Goal: Navigation & Orientation: Find specific page/section

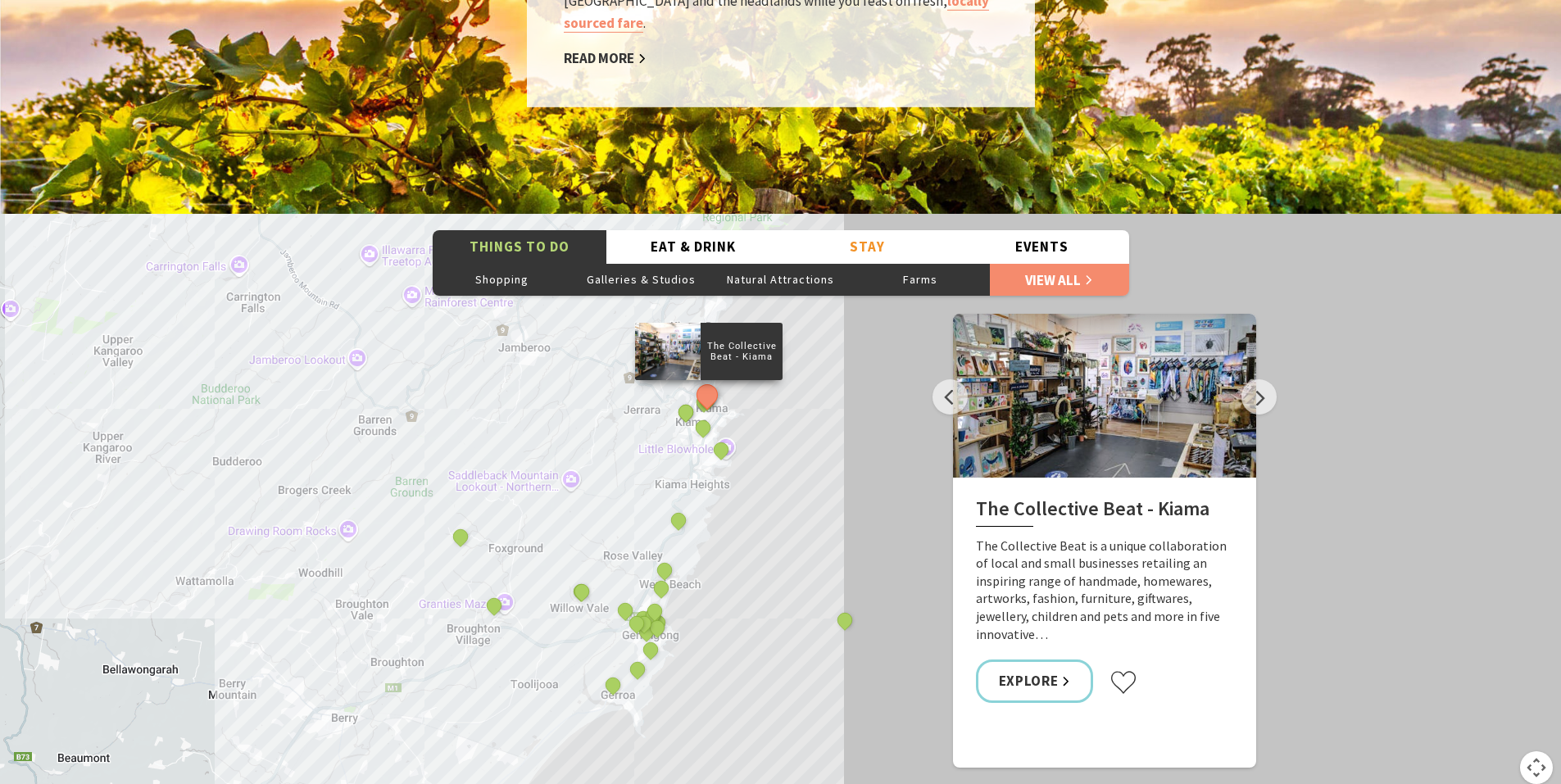
scroll to position [2949, 0]
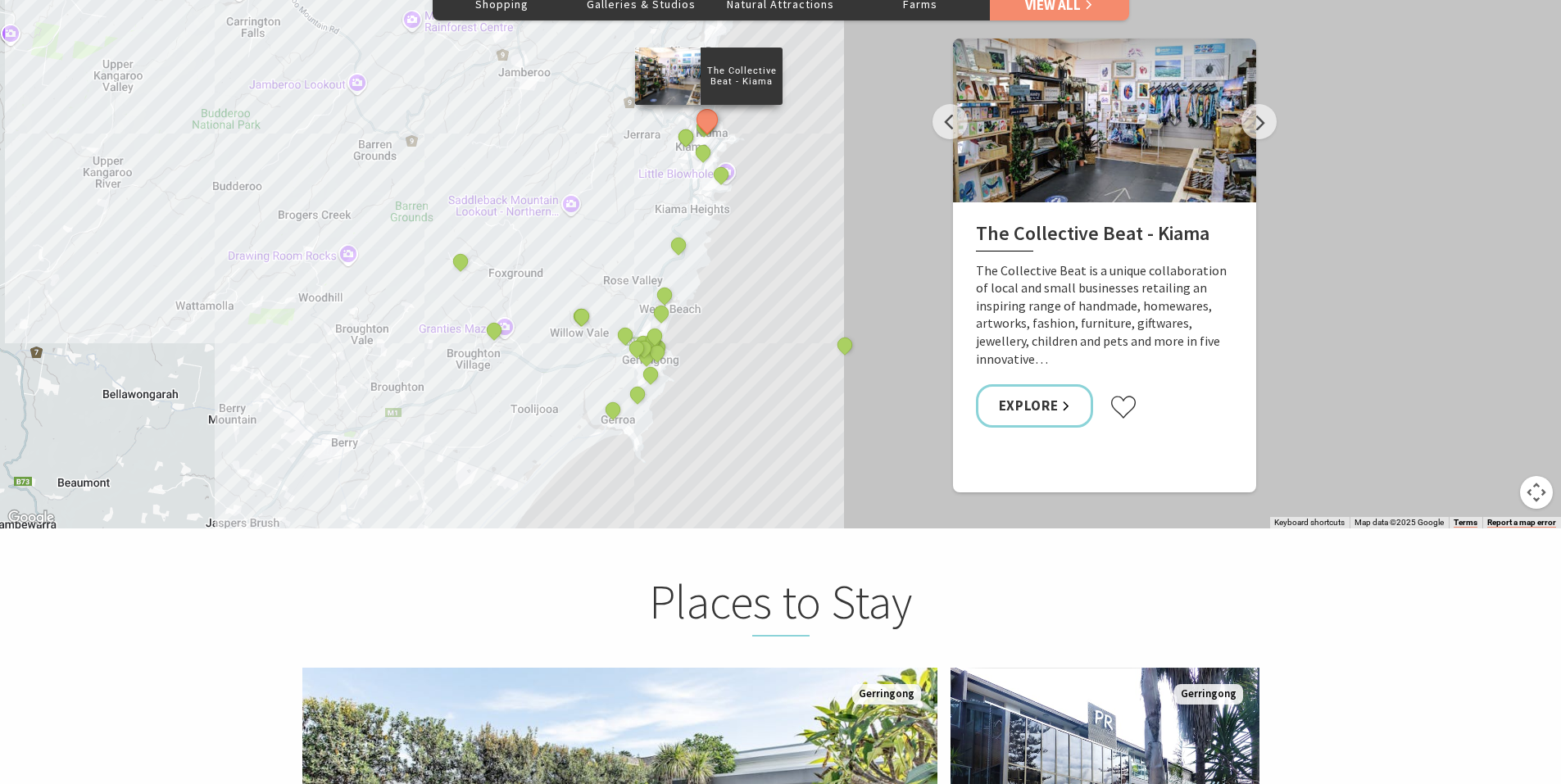
click at [725, 349] on div "The Collective Beat - [GEOGRAPHIC_DATA] [GEOGRAPHIC_DATA] [GEOGRAPHIC_DATA] [GE…" at bounding box center [780, 234] width 1561 height 590
click at [708, 374] on div "The Collective Beat - [GEOGRAPHIC_DATA] [GEOGRAPHIC_DATA] [GEOGRAPHIC_DATA] [GE…" at bounding box center [780, 234] width 1561 height 590
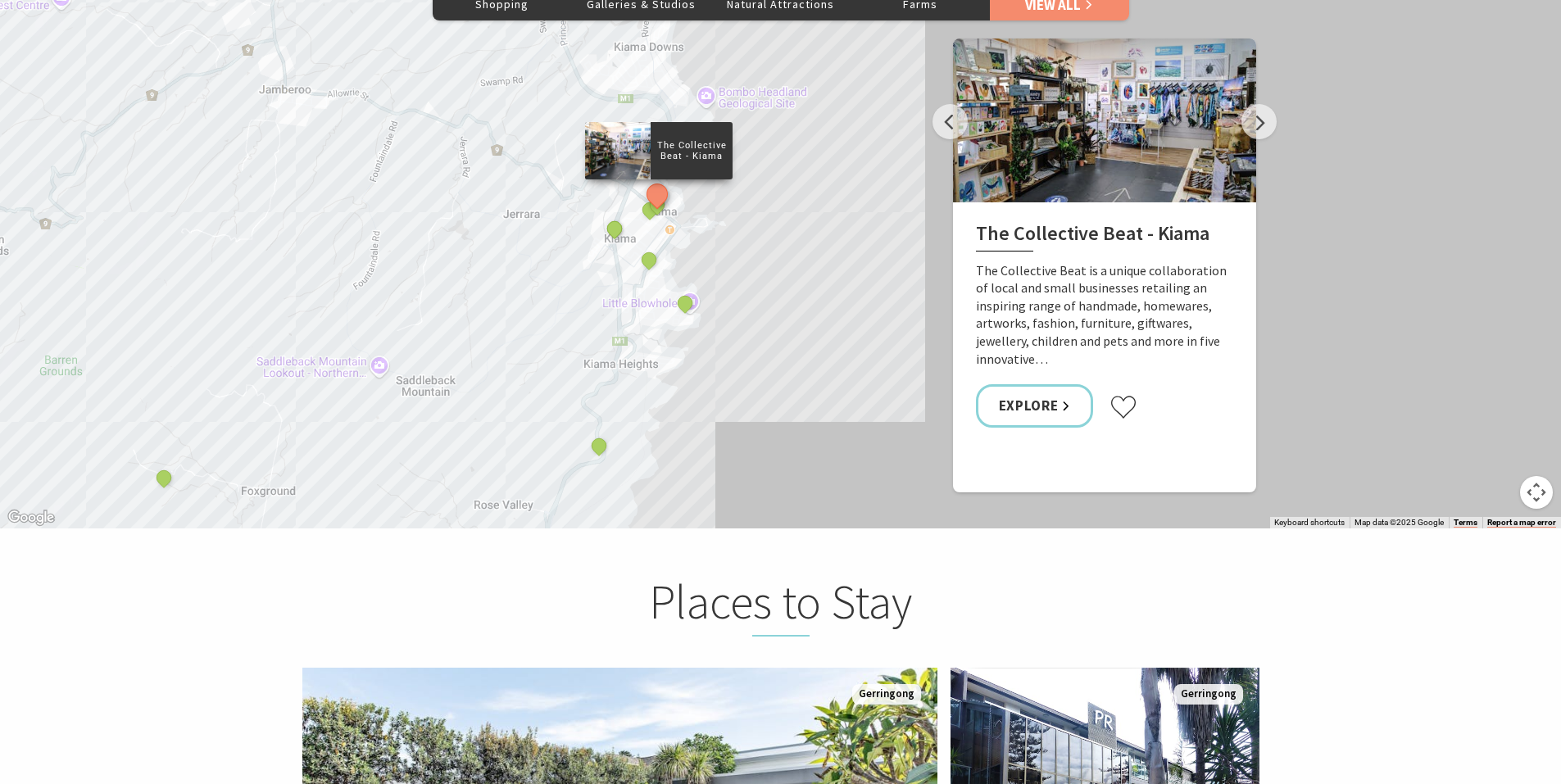
drag, startPoint x: 729, startPoint y: 212, endPoint x: 675, endPoint y: 564, distance: 356.1
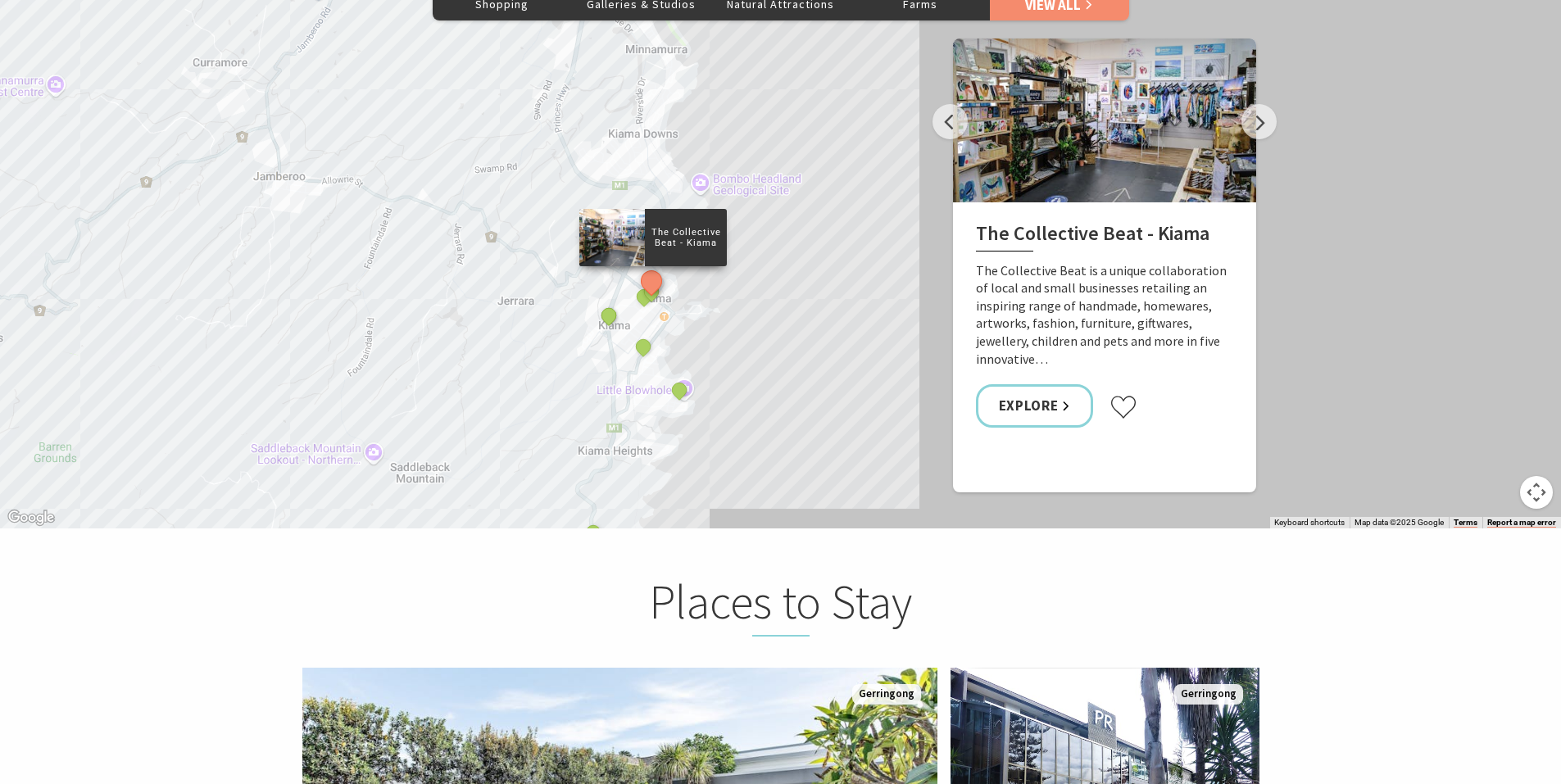
drag, startPoint x: 796, startPoint y: 222, endPoint x: 789, endPoint y: 317, distance: 95.3
click at [789, 320] on div "The Collective Beat - [GEOGRAPHIC_DATA] [GEOGRAPHIC_DATA] [GEOGRAPHIC_DATA] [GE…" at bounding box center [1562, 762] width 1573 height 884
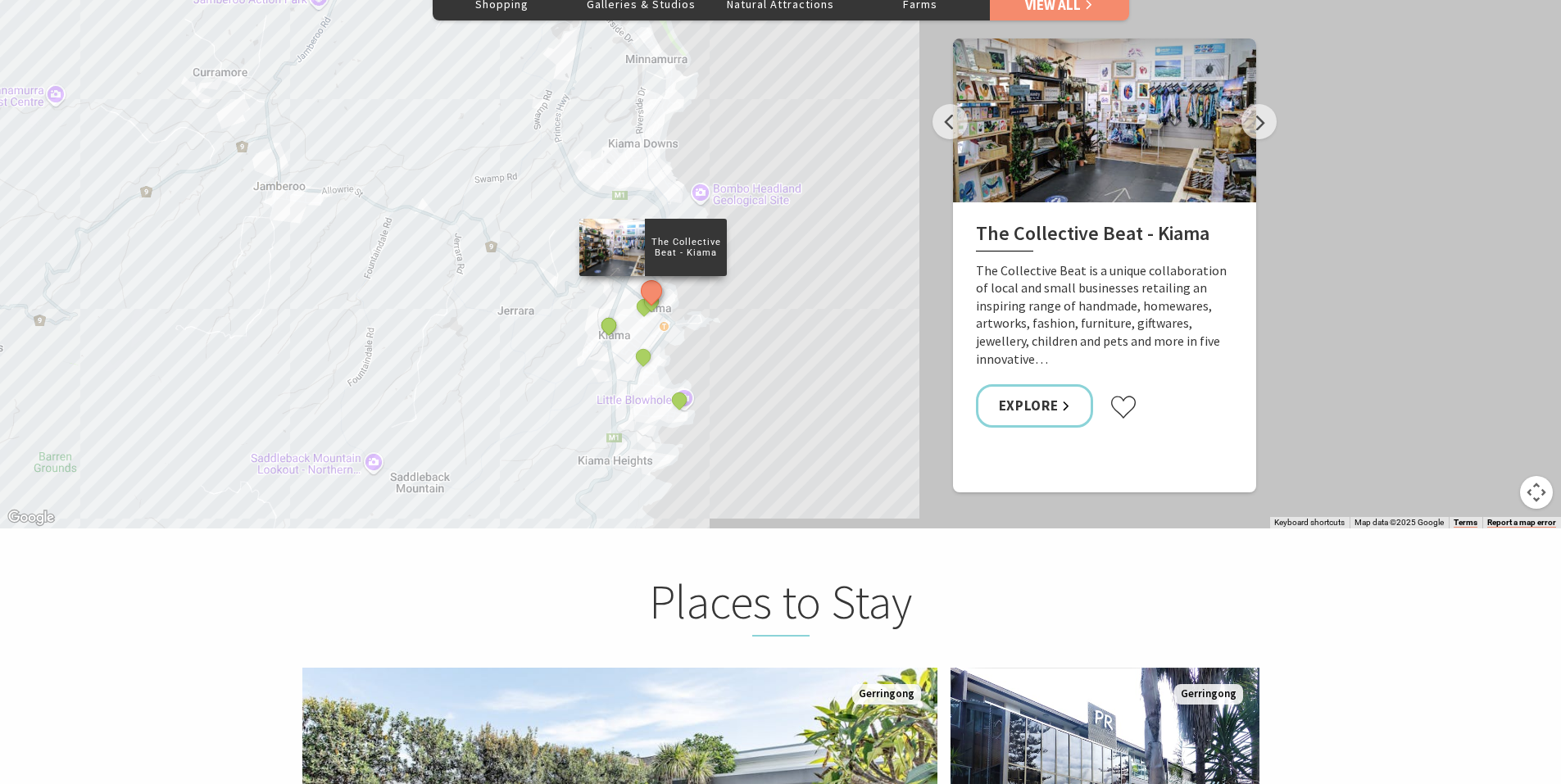
click at [787, 288] on div "The Collective Beat - [GEOGRAPHIC_DATA] [GEOGRAPHIC_DATA] [GEOGRAPHIC_DATA] [GE…" at bounding box center [1567, 676] width 1573 height 884
click at [653, 276] on button "See detail about The Collective Beat - Kiama" at bounding box center [651, 291] width 30 height 30
click at [654, 276] on button "See detail about The Collective Beat - Kiama" at bounding box center [651, 291] width 30 height 30
click at [654, 265] on div "The Man Walk" at bounding box center [645, 270] width 148 height 58
drag, startPoint x: 698, startPoint y: 212, endPoint x: 716, endPoint y: 195, distance: 24.8
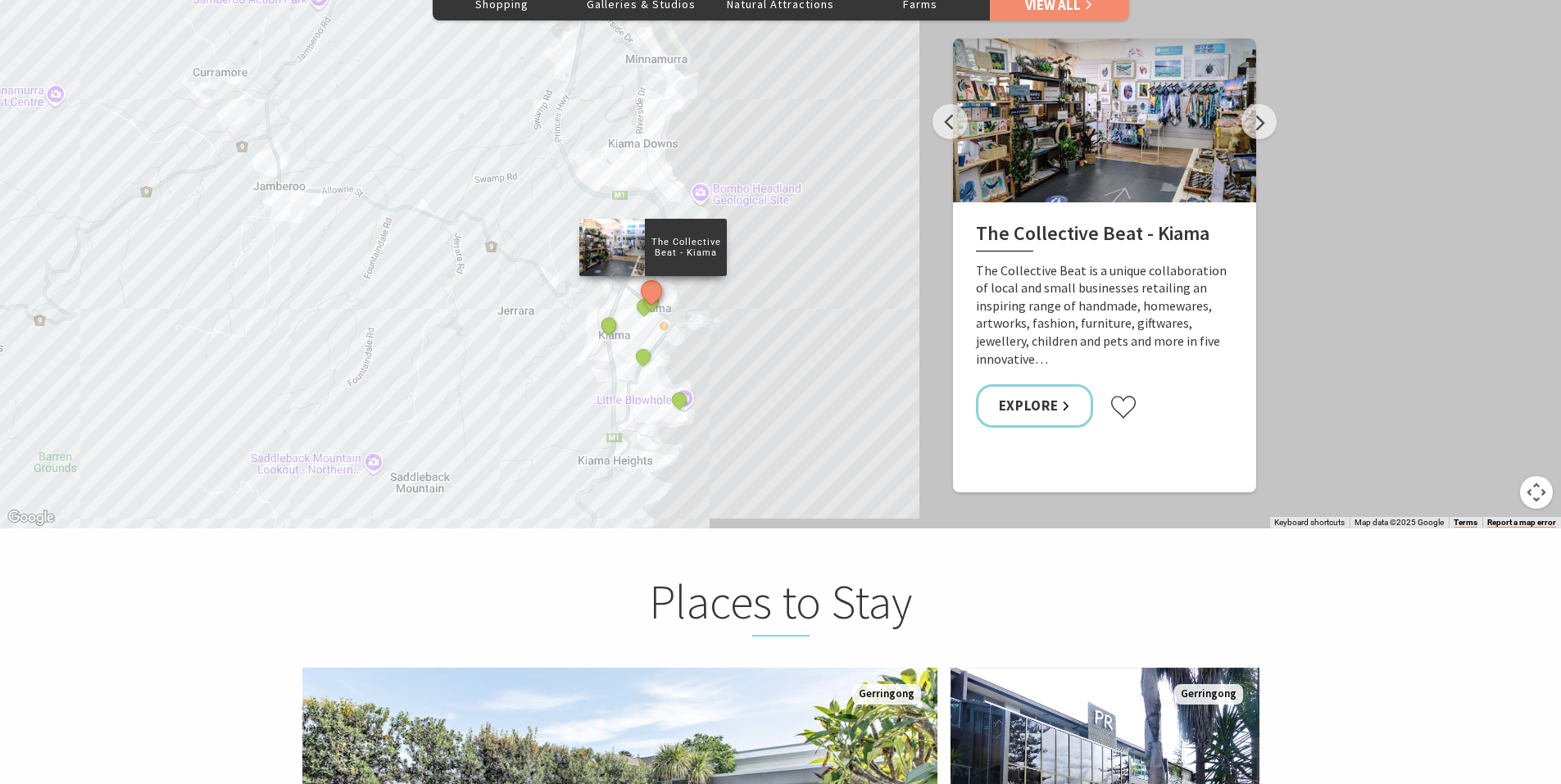
click at [699, 242] on div "The Man Walk" at bounding box center [645, 270] width 148 height 58
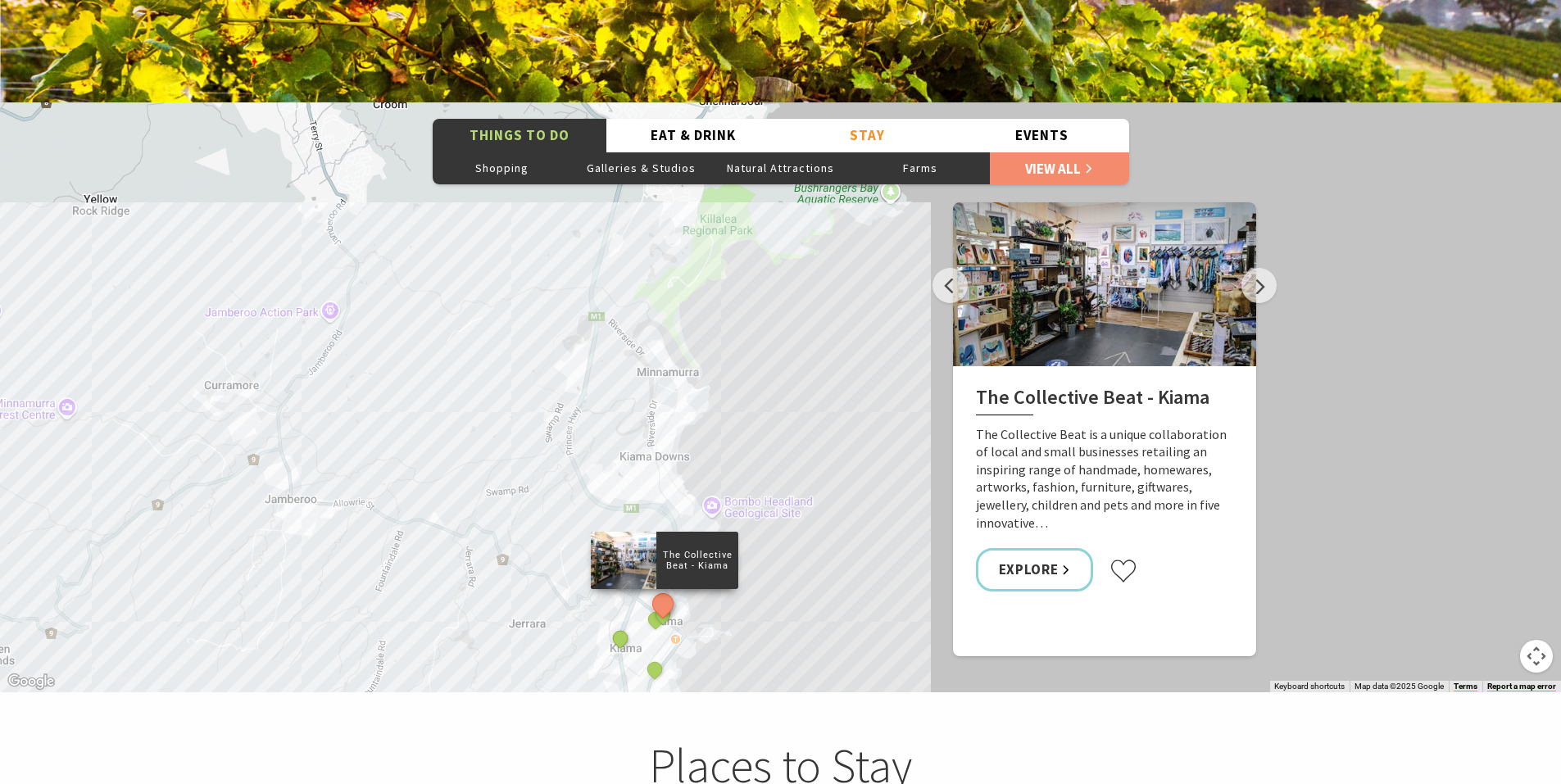
drag, startPoint x: 807, startPoint y: 250, endPoint x: 819, endPoint y: 399, distance: 149.5
click at [819, 399] on div "The Collective Beat - [GEOGRAPHIC_DATA] [GEOGRAPHIC_DATA] [GEOGRAPHIC_DATA] [GE…" at bounding box center [780, 397] width 1561 height 590
click at [860, 119] on button "Stay" at bounding box center [868, 136] width 174 height 34
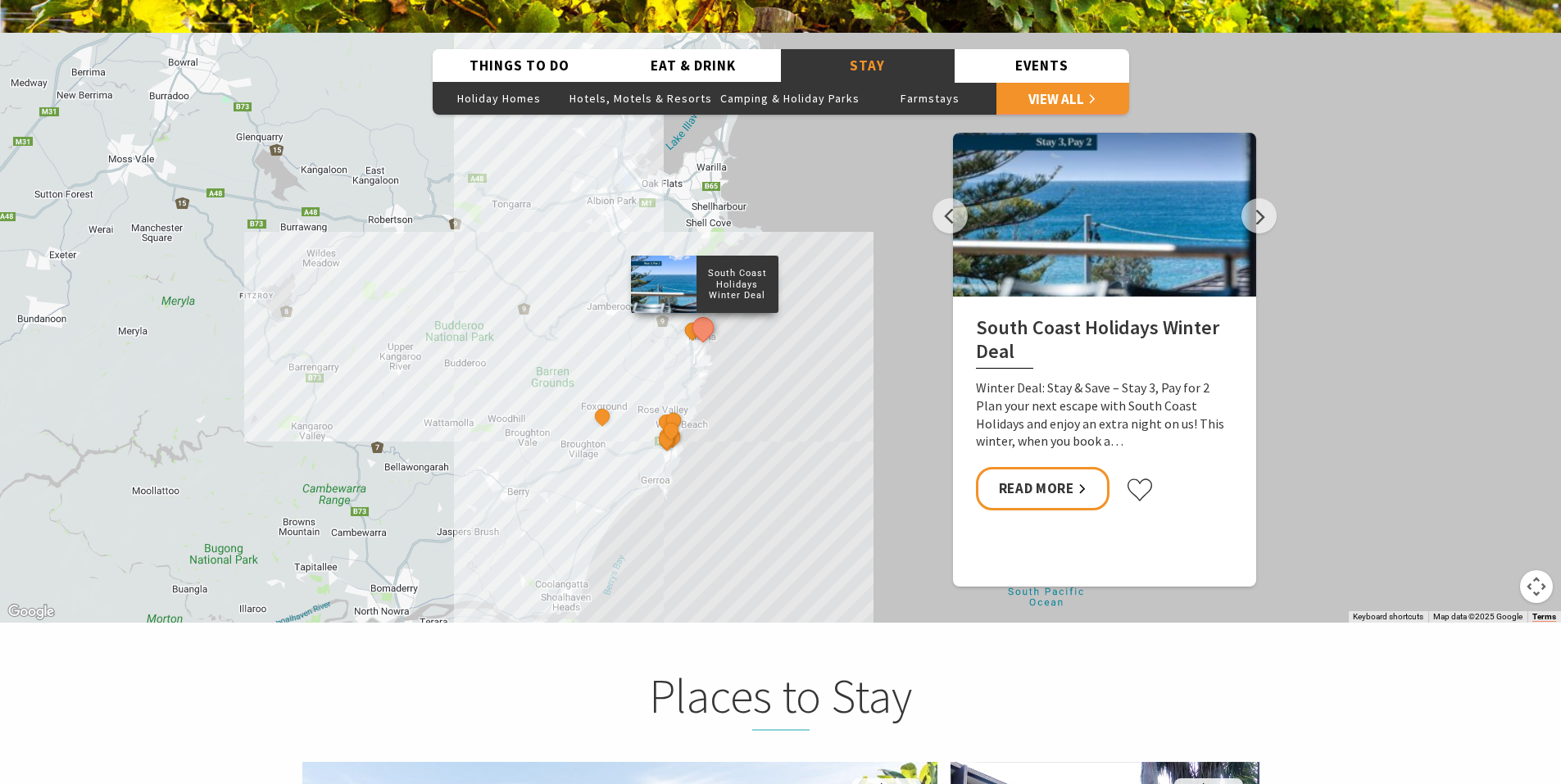
scroll to position [2868, 0]
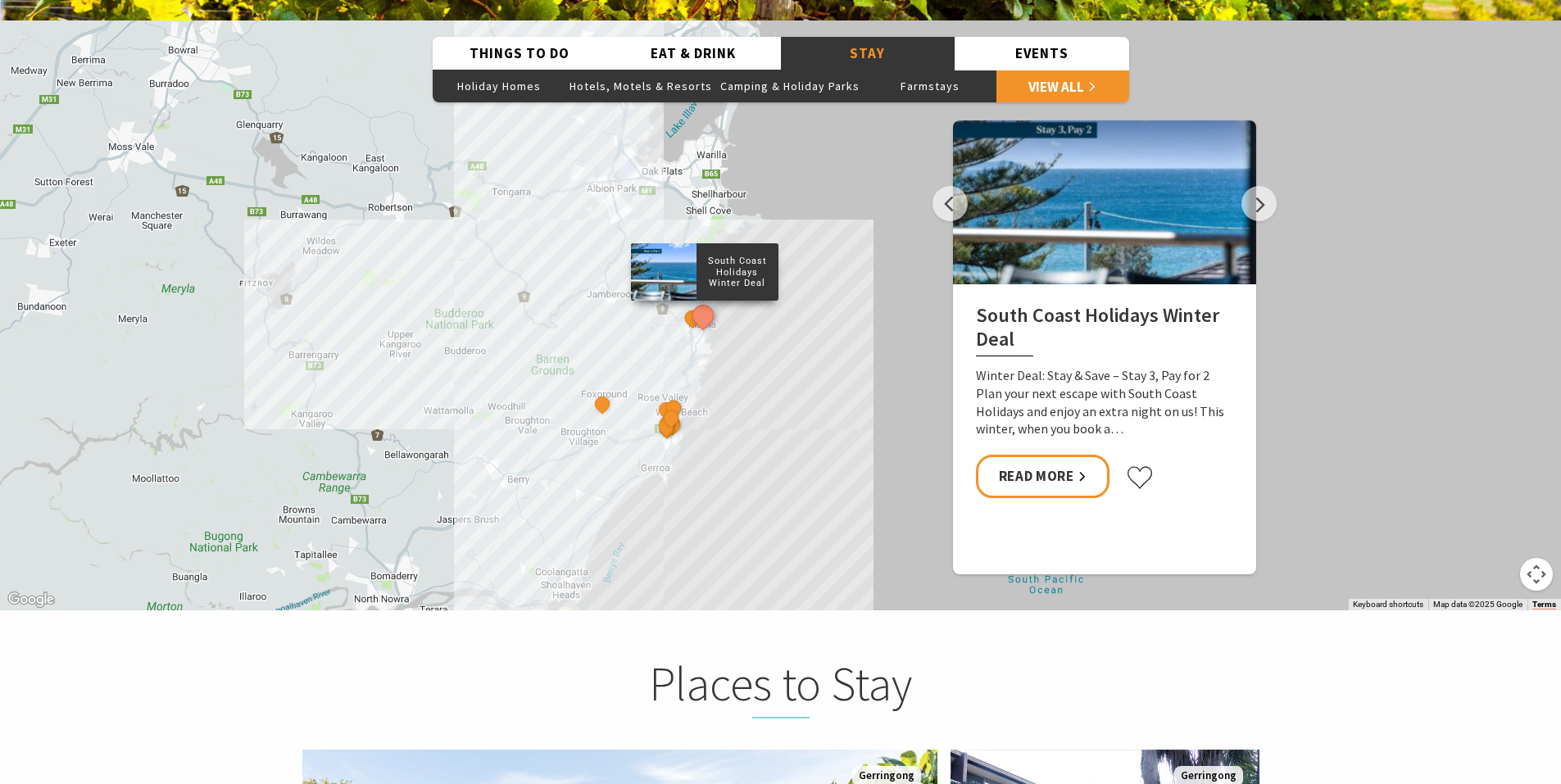
click at [724, 414] on div "South Coast Holidays Winter Deal Coast & Country Holidays Winter [GEOGRAPHIC_DA…" at bounding box center [780, 316] width 1561 height 590
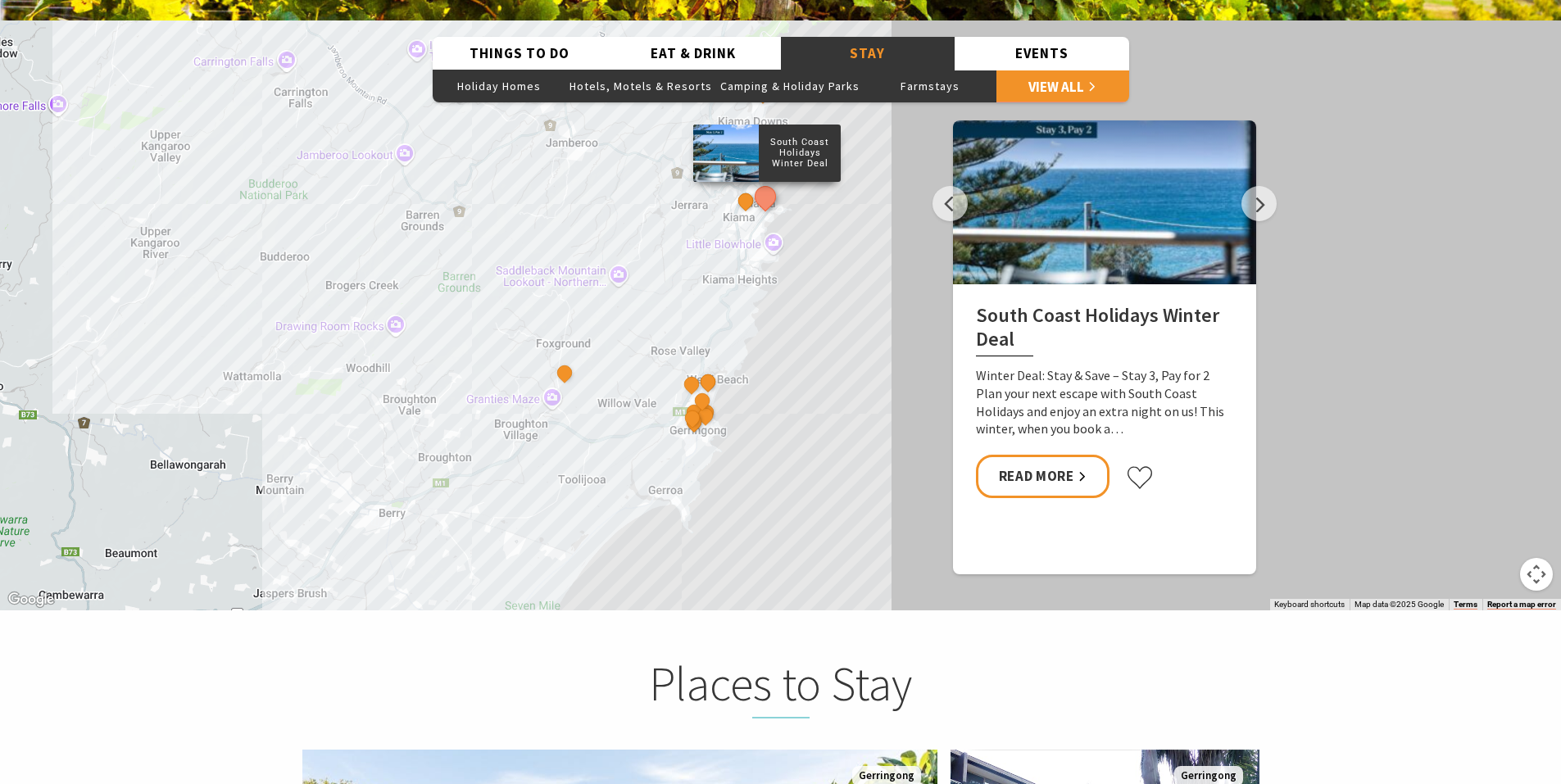
drag, startPoint x: 691, startPoint y: 403, endPoint x: 780, endPoint y: 400, distance: 89.1
click at [780, 400] on div "South Coast Holidays Winter Deal Coast & Country Holidays Winter [GEOGRAPHIC_DA…" at bounding box center [780, 316] width 1561 height 590
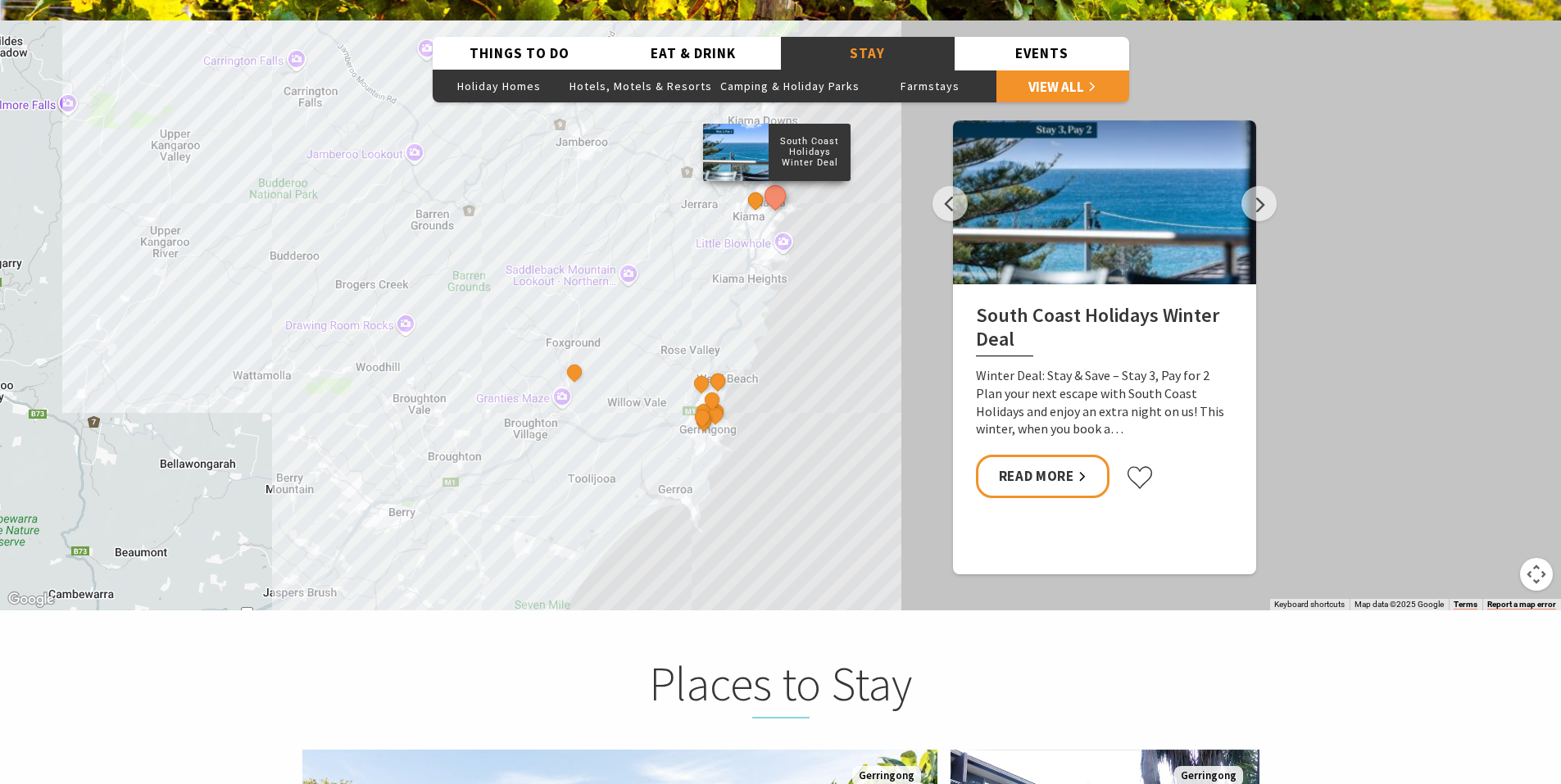
click at [779, 410] on div "South Coast Holidays Winter Deal Coast & Country Holidays Winter [GEOGRAPHIC_DA…" at bounding box center [780, 316] width 1561 height 590
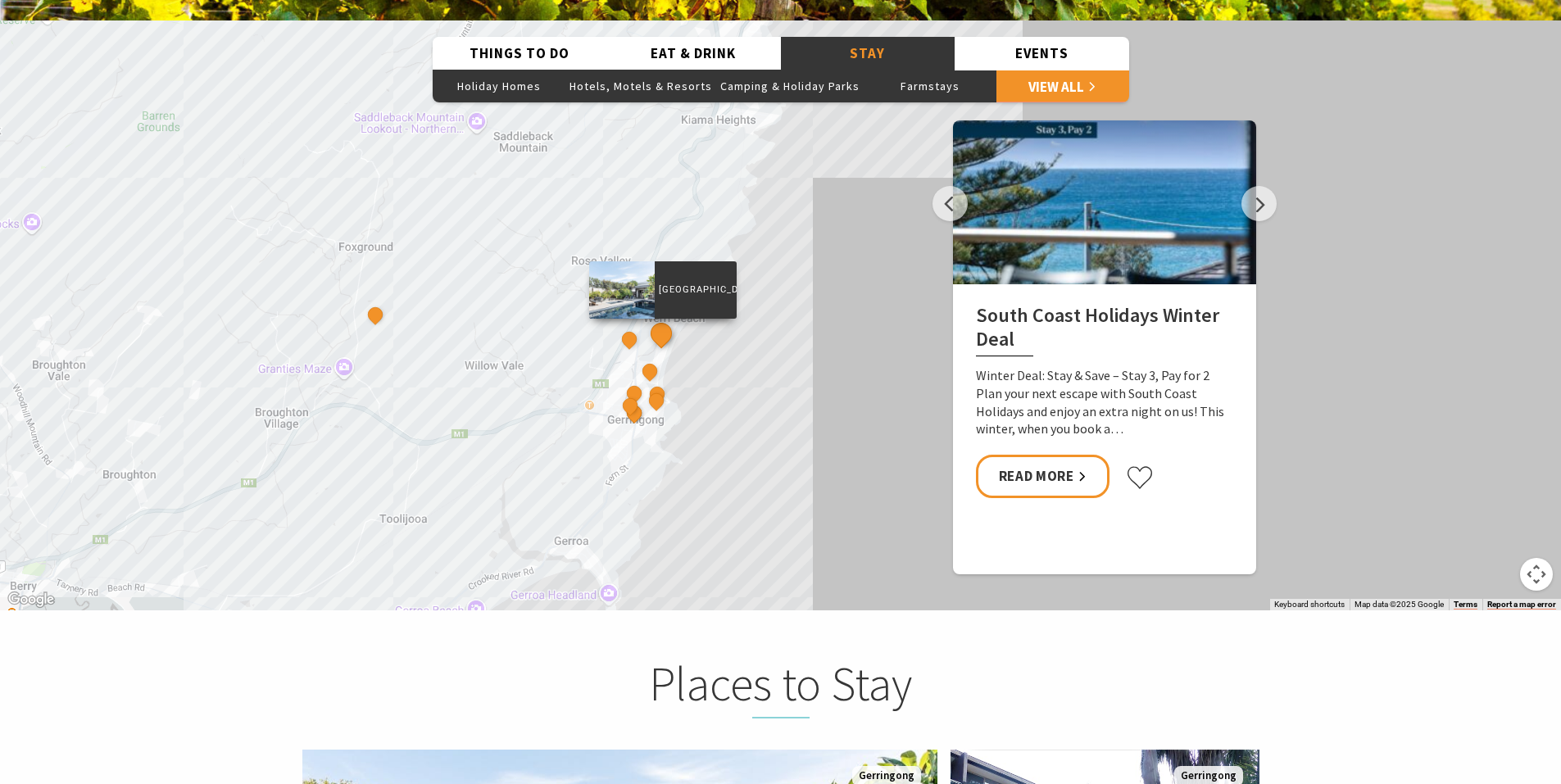
click at [666, 318] on button "See detail about Sundara Beach House" at bounding box center [660, 333] width 30 height 30
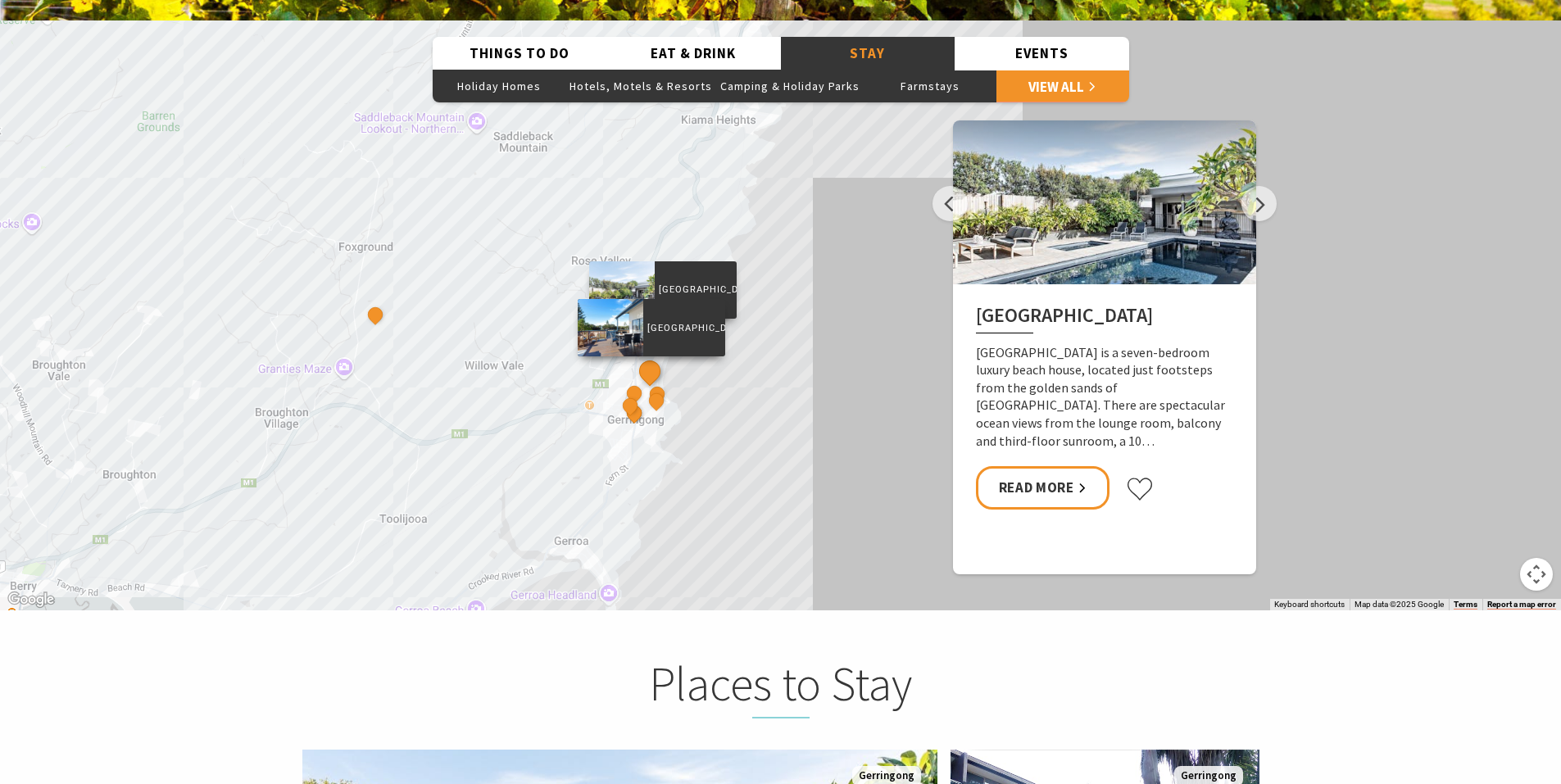
click at [651, 356] on button "See detail about Werri Beach Holiday Park" at bounding box center [649, 372] width 30 height 30
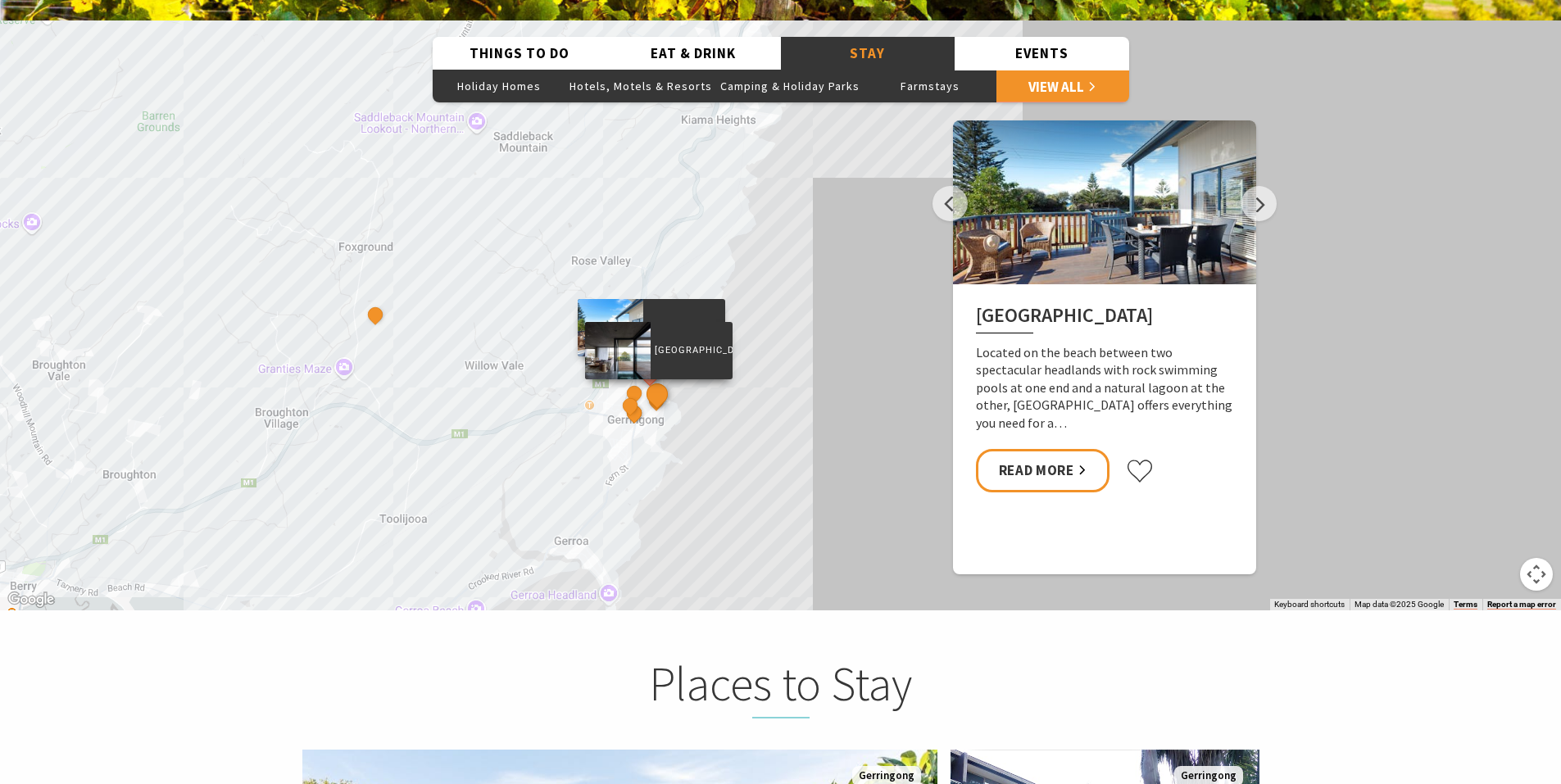
click at [660, 379] on button "See detail about Bunker House" at bounding box center [657, 394] width 30 height 30
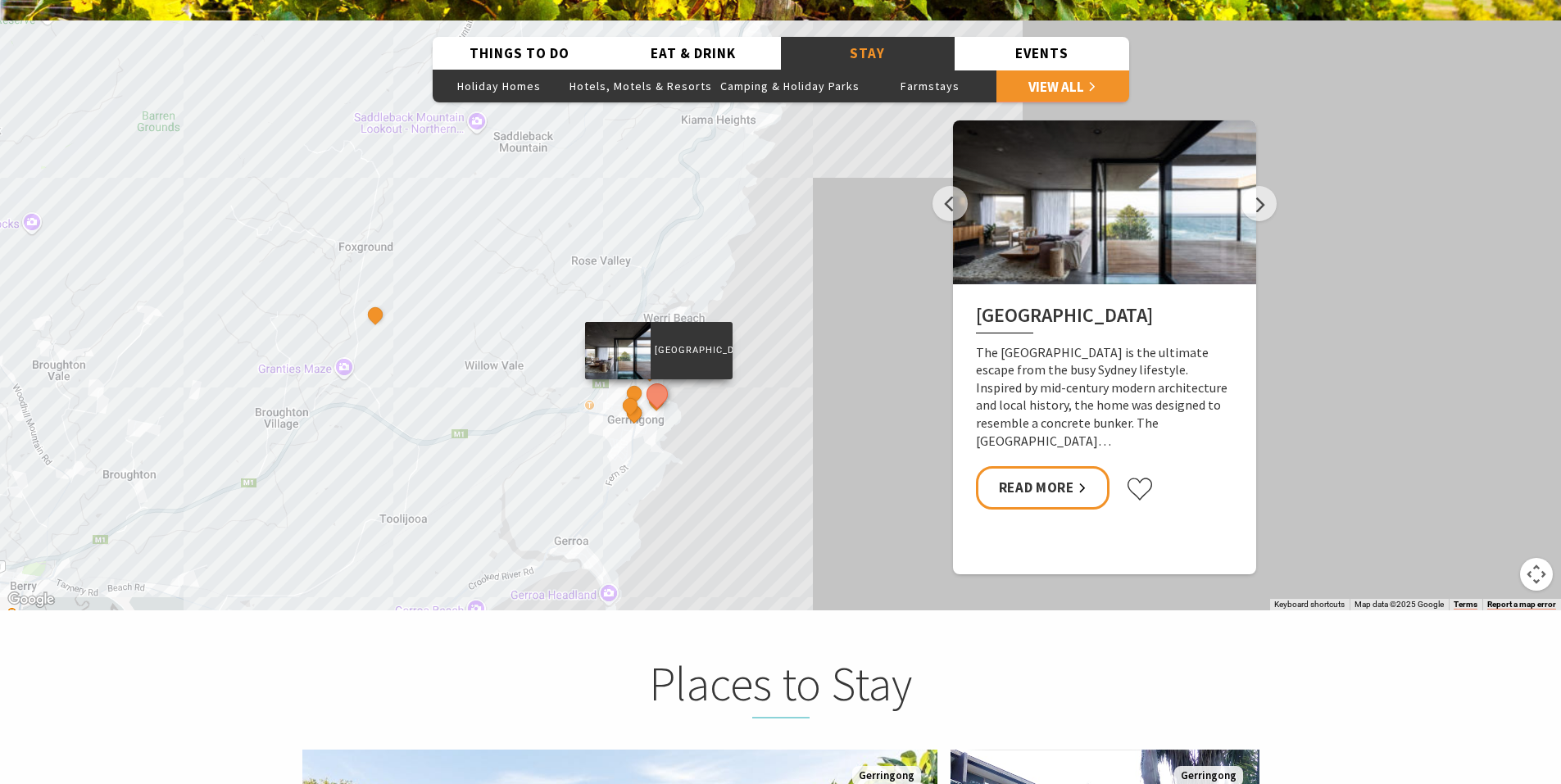
click at [656, 380] on button "See detail about Bunker House" at bounding box center [657, 394] width 30 height 30
click at [633, 398] on button "See detail about Park Ridge Retreat" at bounding box center [634, 413] width 30 height 30
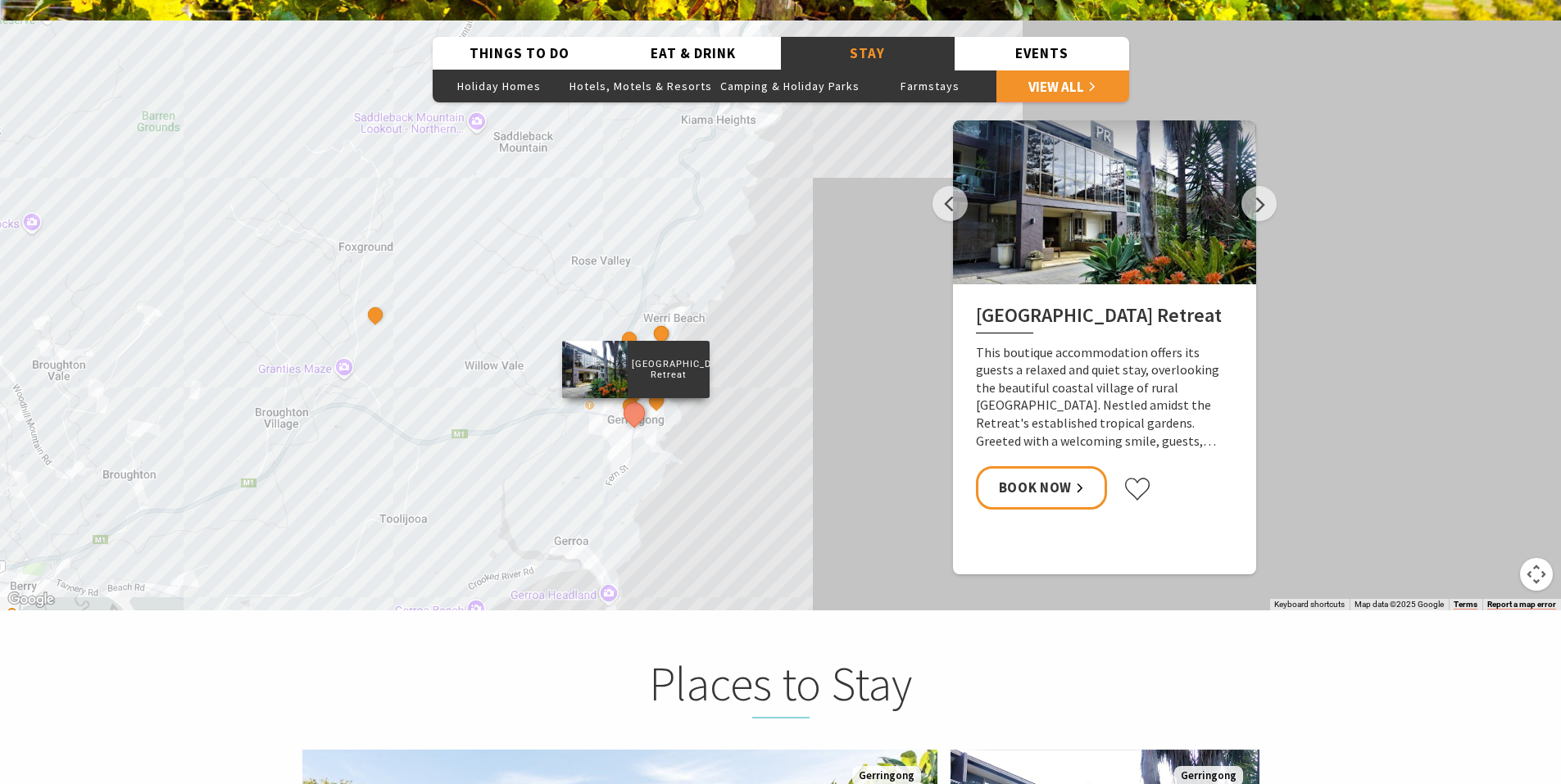
click at [620, 367] on div at bounding box center [594, 369] width 66 height 58
click at [633, 391] on button "See detail about Coast and Country Holidays" at bounding box center [629, 406] width 30 height 30
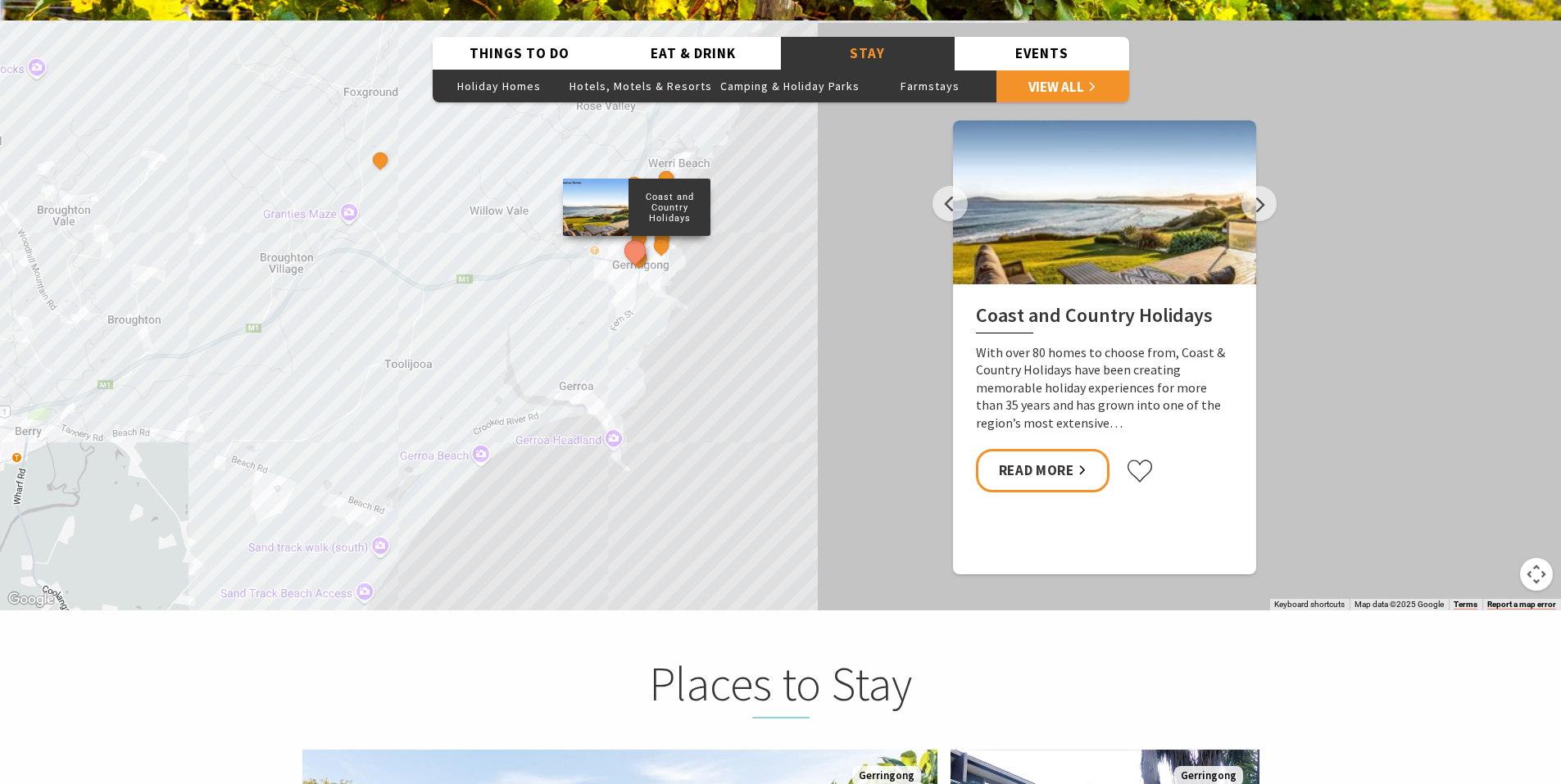
drag, startPoint x: 768, startPoint y: 478, endPoint x: 772, endPoint y: 322, distance: 156.1
click at [772, 322] on div "South Coast Holidays Winter Deal Coast & Country Holidays Winter [GEOGRAPHIC_DA…" at bounding box center [780, 316] width 1561 height 590
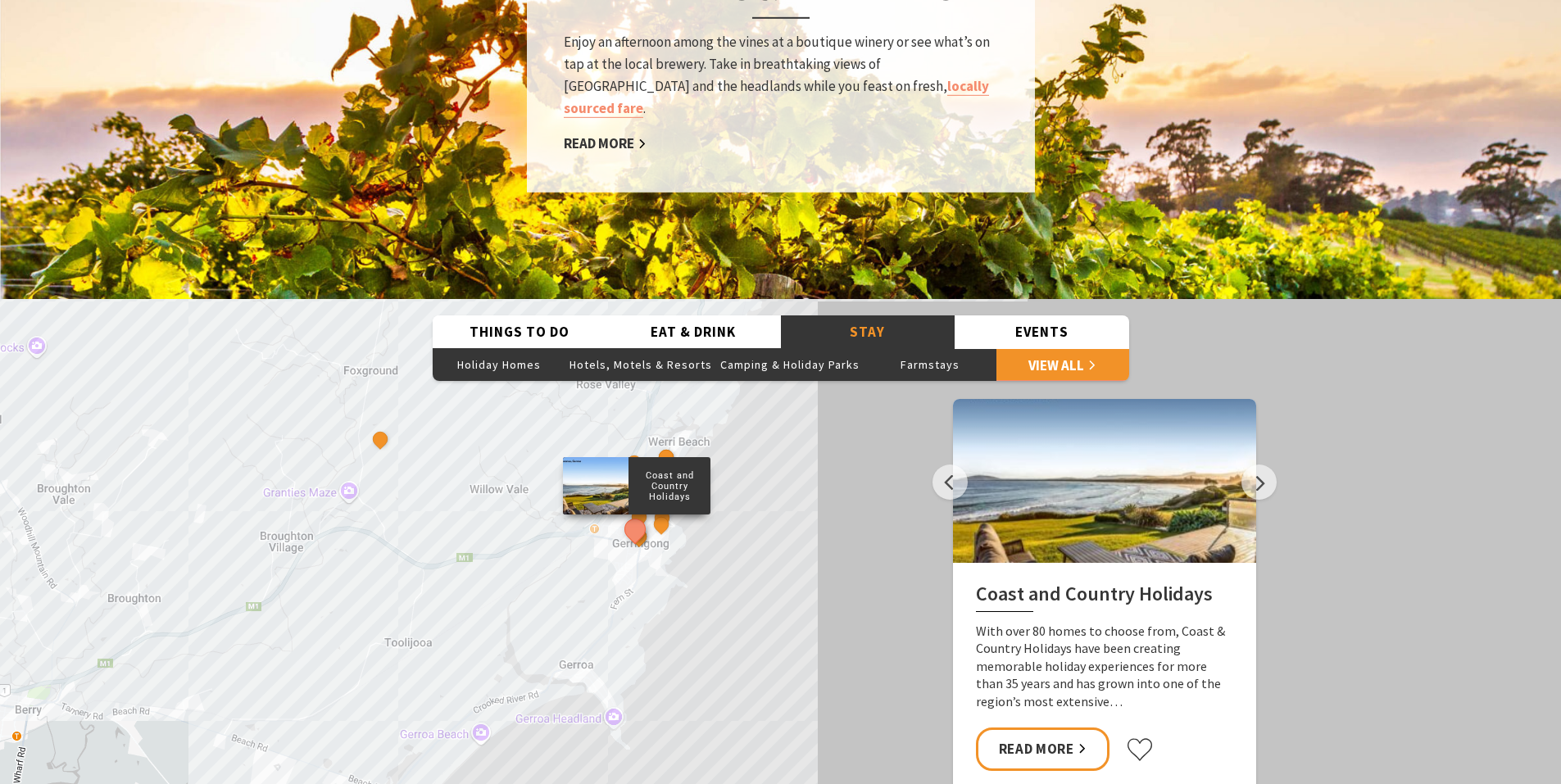
scroll to position [2540, 0]
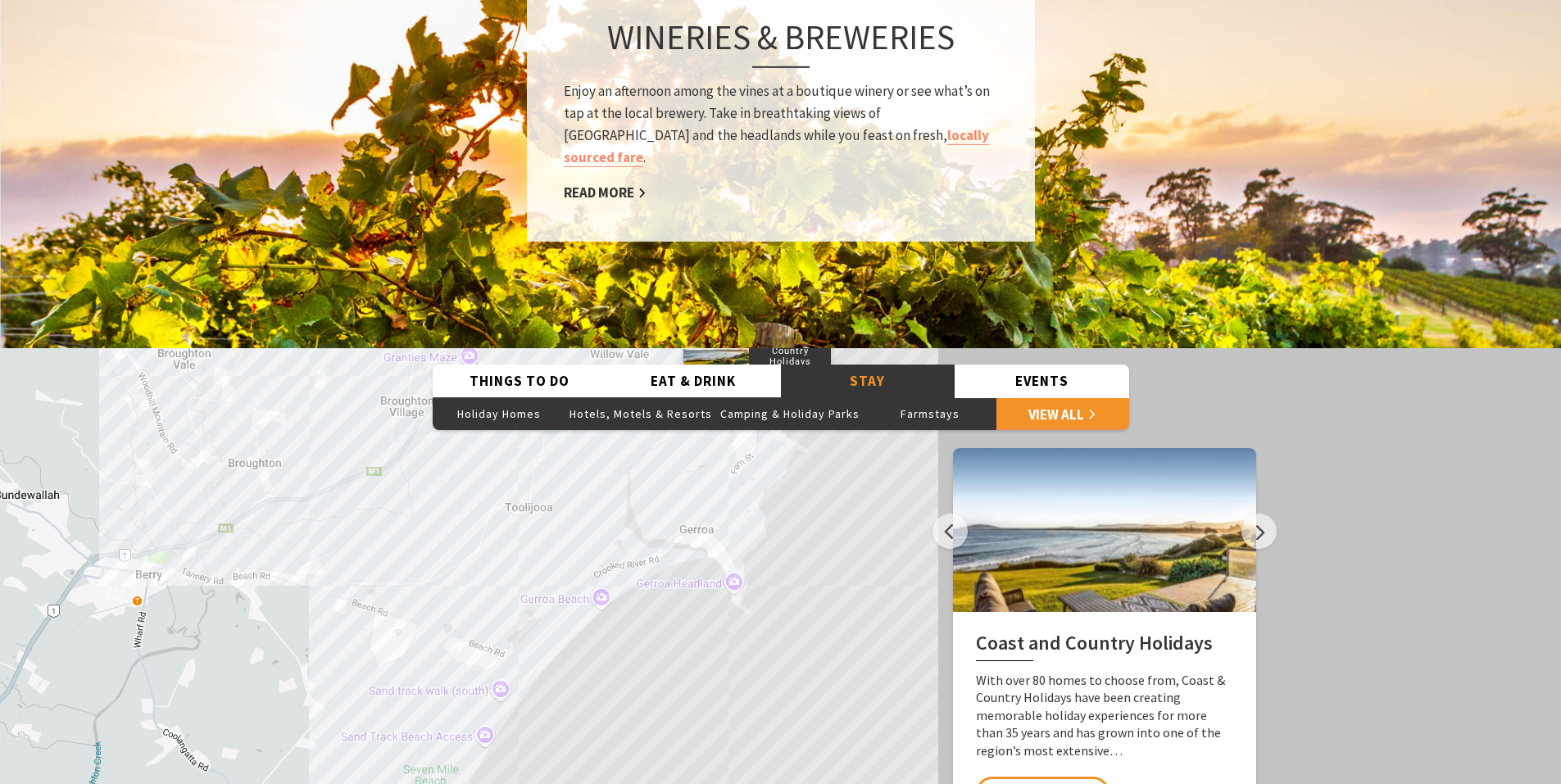
drag, startPoint x: 831, startPoint y: 456, endPoint x: 851, endPoint y: 441, distance: 25.0
click at [851, 441] on div "South Coast Holidays Winter Deal Coast & Country Holidays Winter [GEOGRAPHIC_DA…" at bounding box center [780, 644] width 1561 height 590
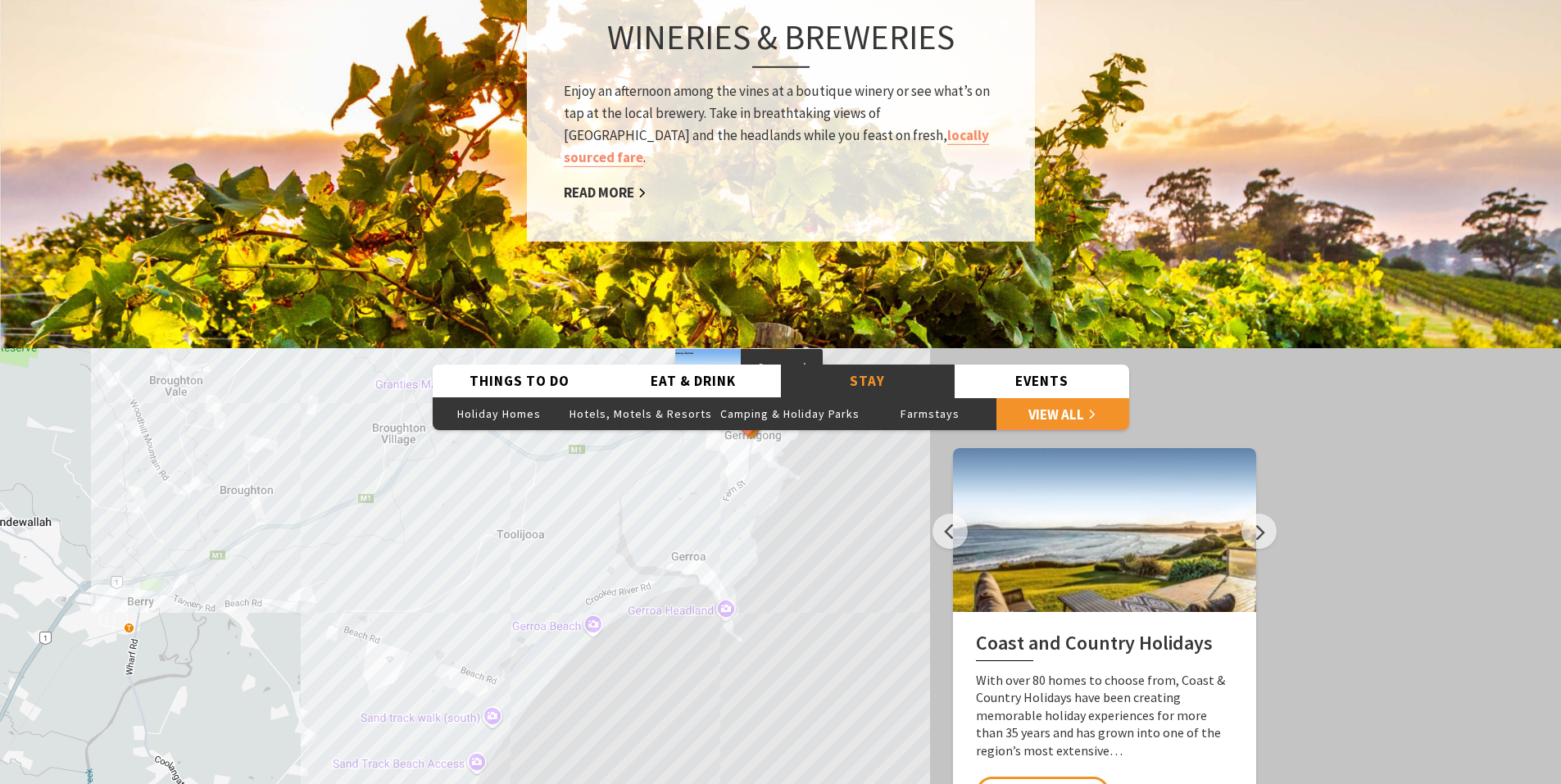
click at [779, 570] on div "South Coast Holidays Winter Deal Coast & Country Holidays Winter [GEOGRAPHIC_DA…" at bounding box center [780, 644] width 1561 height 590
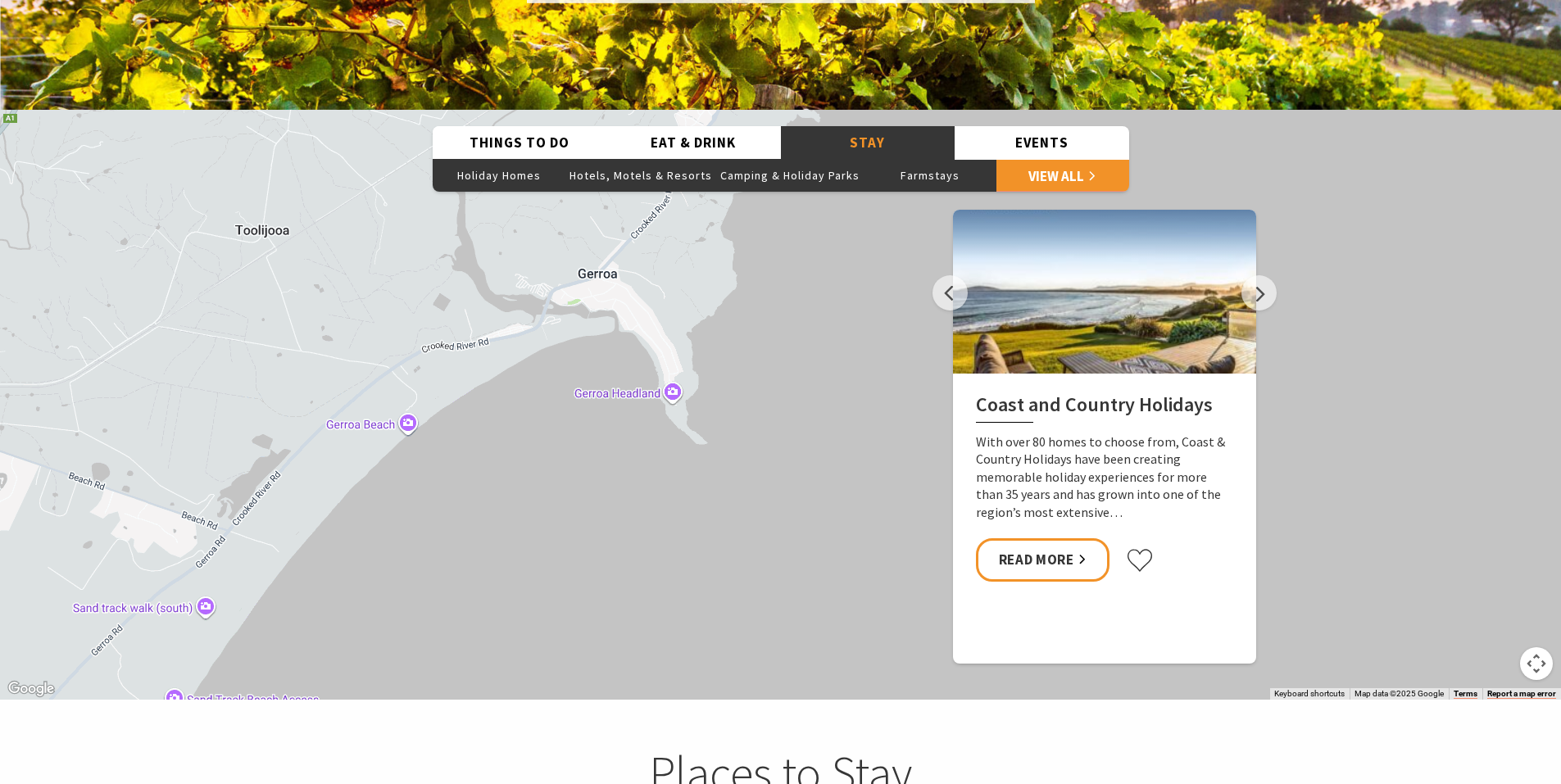
scroll to position [2786, 0]
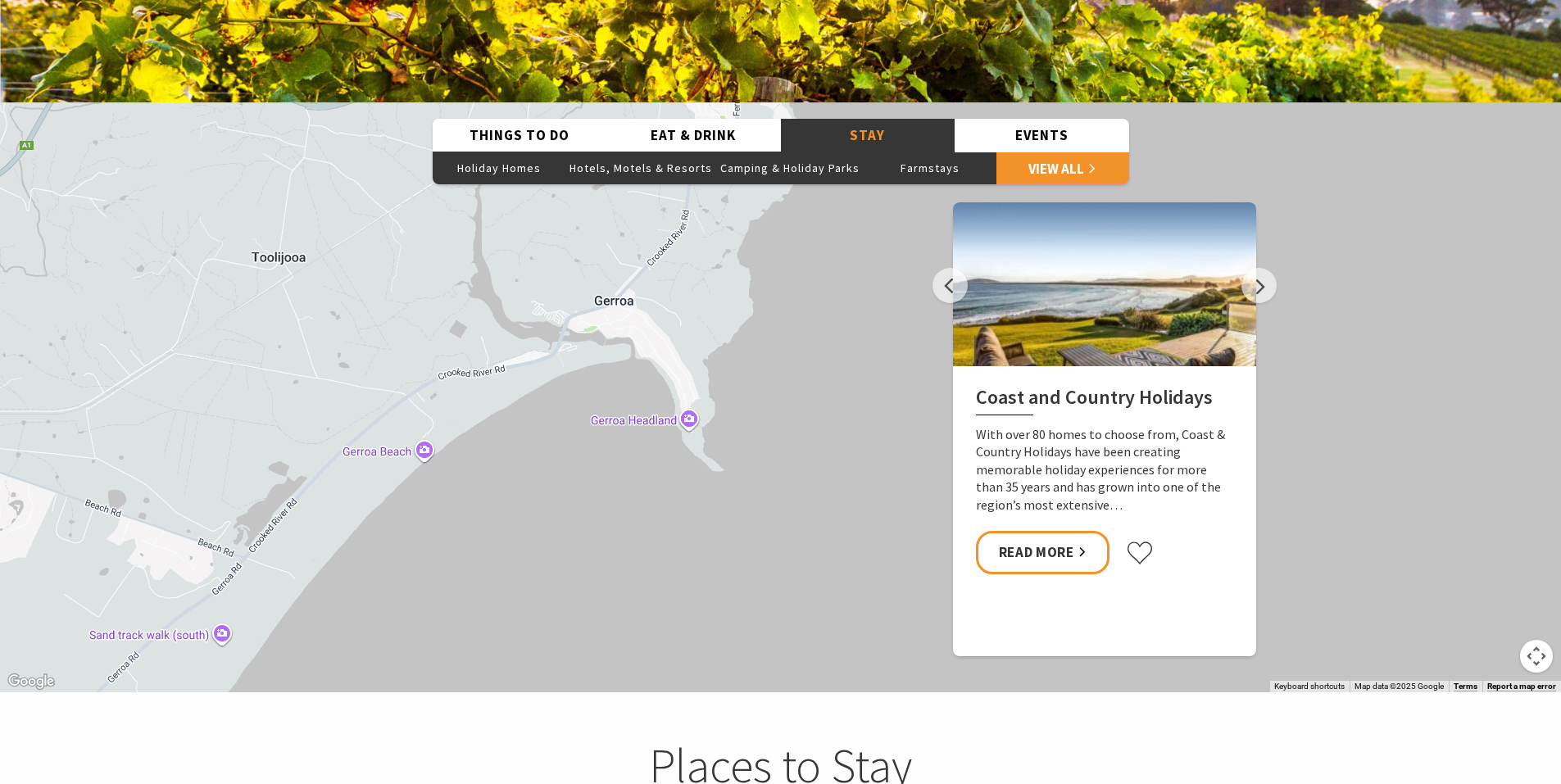
drag, startPoint x: 720, startPoint y: 334, endPoint x: 738, endPoint y: 374, distance: 43.9
click at [738, 374] on div "South Coast Holidays Winter Deal Coast & Country Holidays Winter [GEOGRAPHIC_DA…" at bounding box center [780, 397] width 1561 height 590
click at [734, 371] on div "South Coast Holidays Winter Deal Coast & Country Holidays Winter [GEOGRAPHIC_DA…" at bounding box center [780, 397] width 1561 height 590
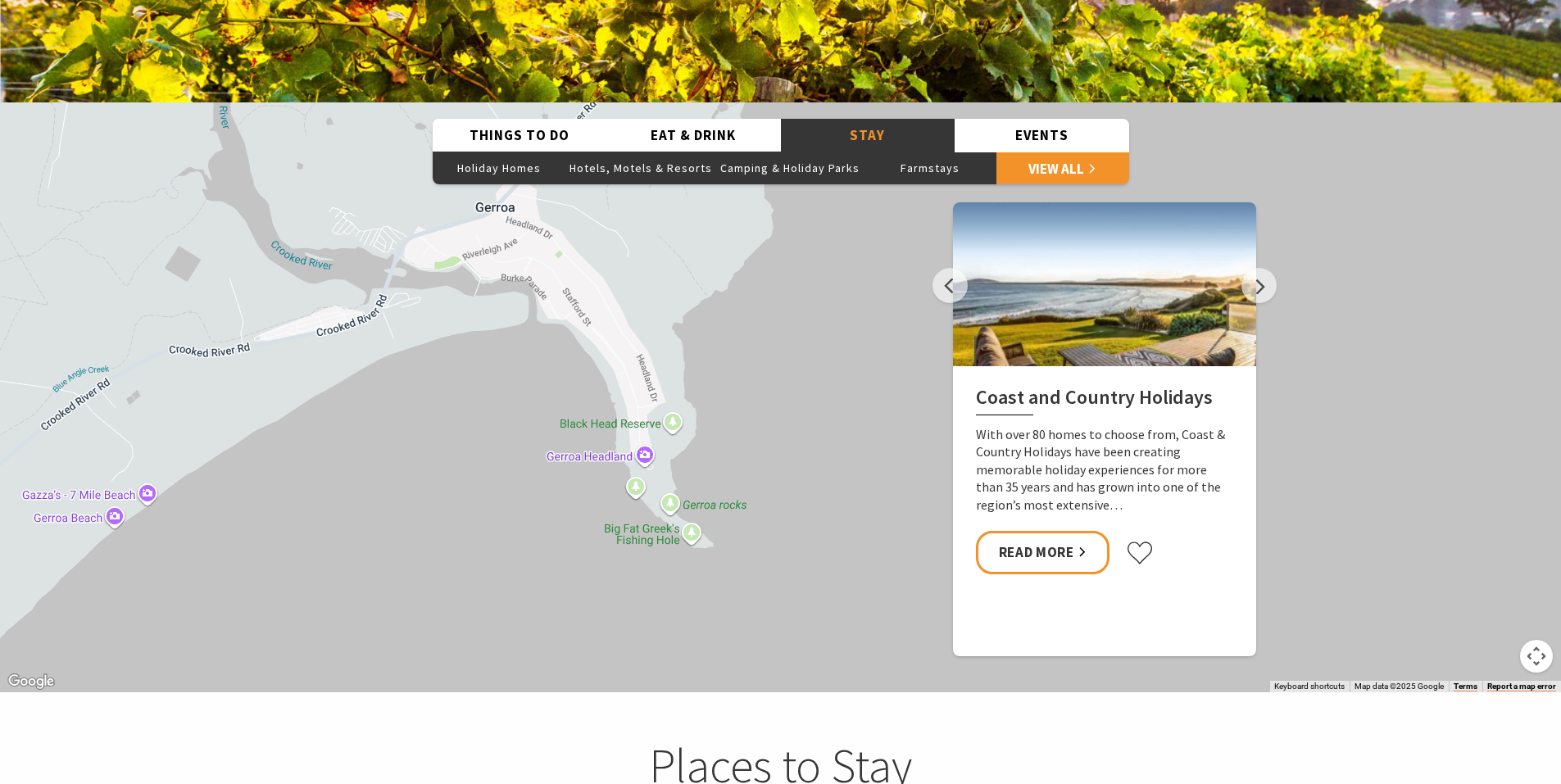
click at [645, 429] on div "South Coast Holidays Winter Deal Coast & Country Holidays Winter [GEOGRAPHIC_DA…" at bounding box center [780, 397] width 1561 height 590
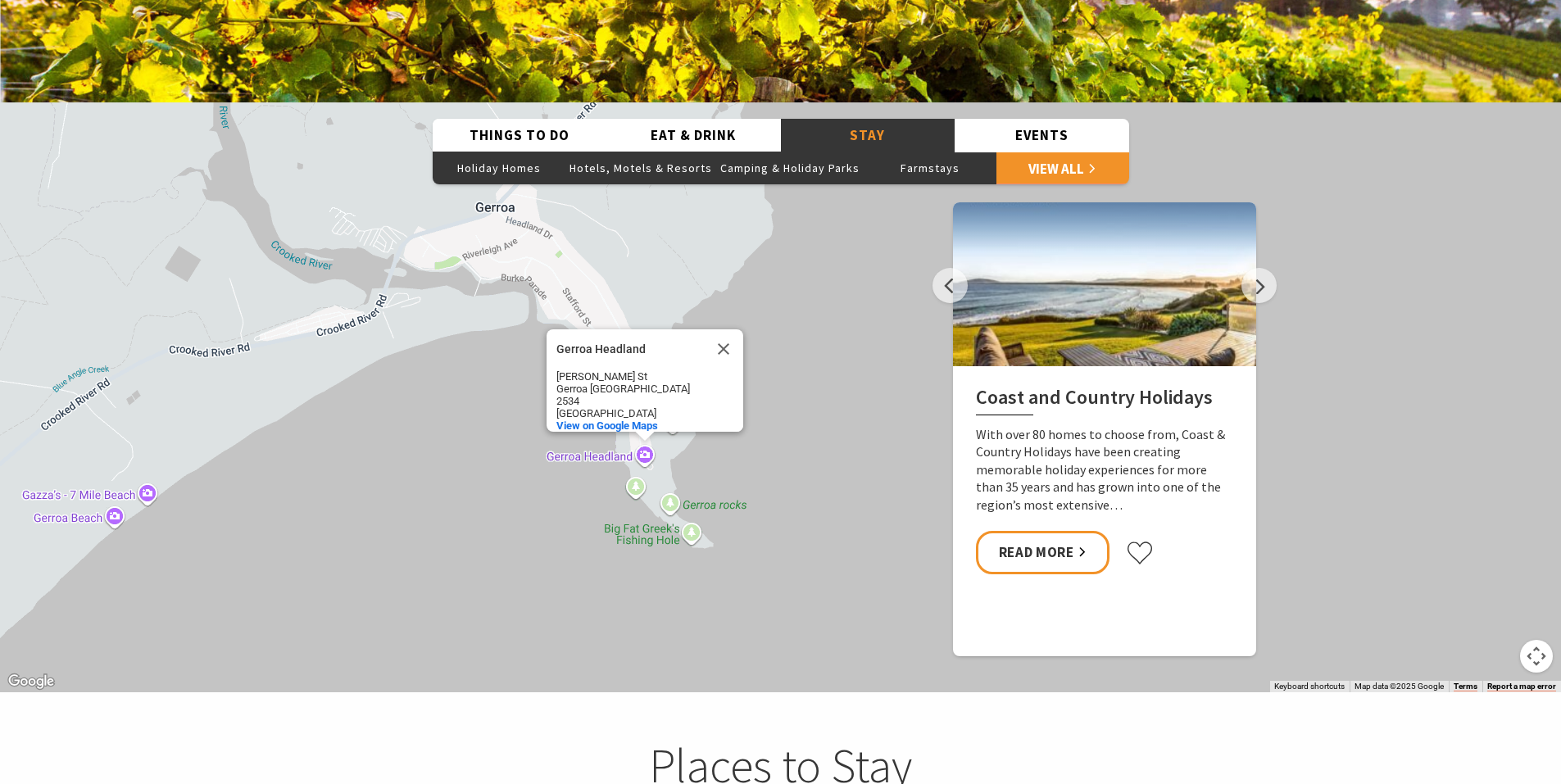
click at [636, 454] on div "South Coast Holidays Winter Deal Coast & Country Holidays Winter [GEOGRAPHIC_DA…" at bounding box center [780, 397] width 1561 height 590
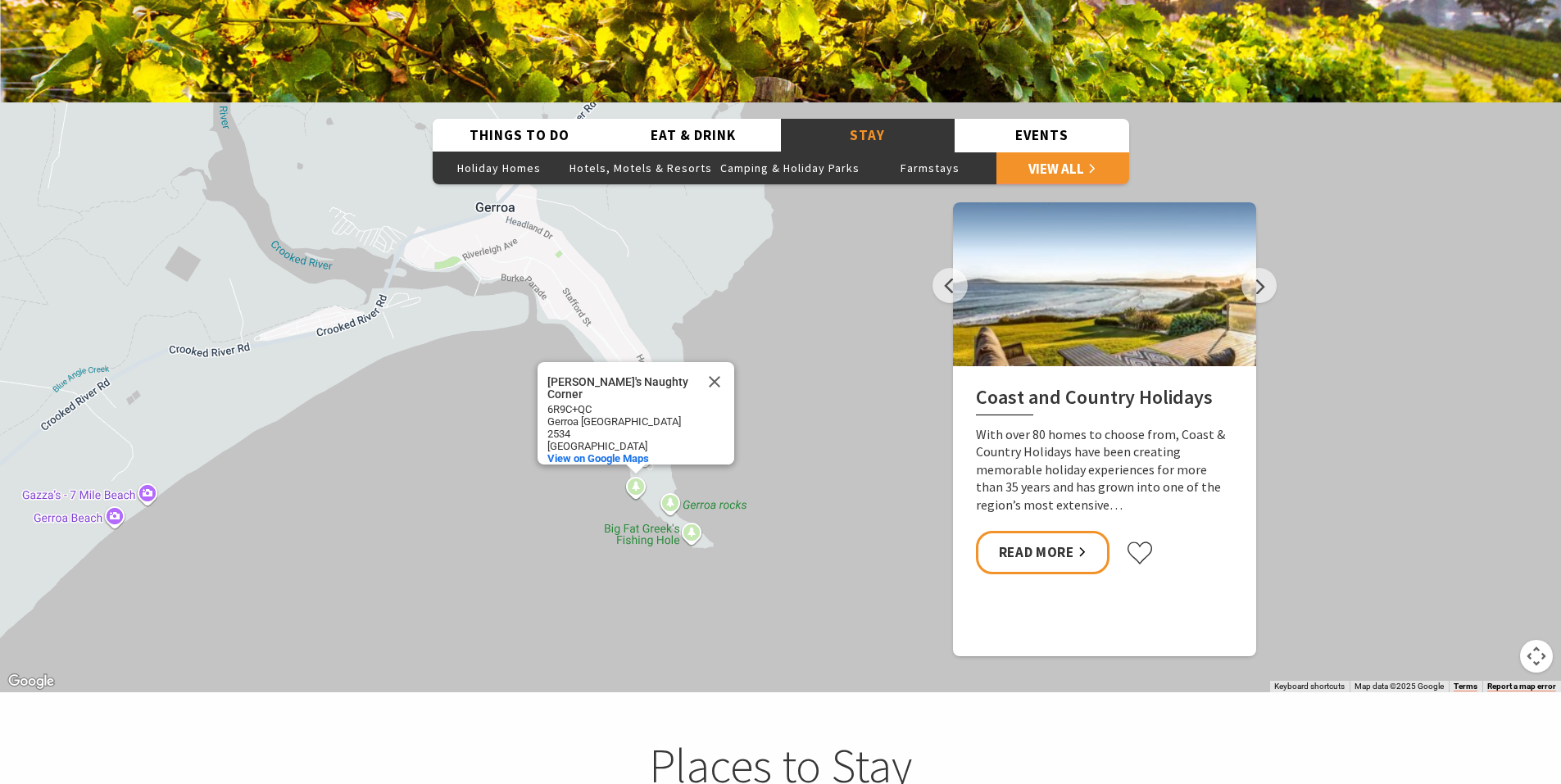
click at [718, 362] on button "Close" at bounding box center [715, 381] width 39 height 39
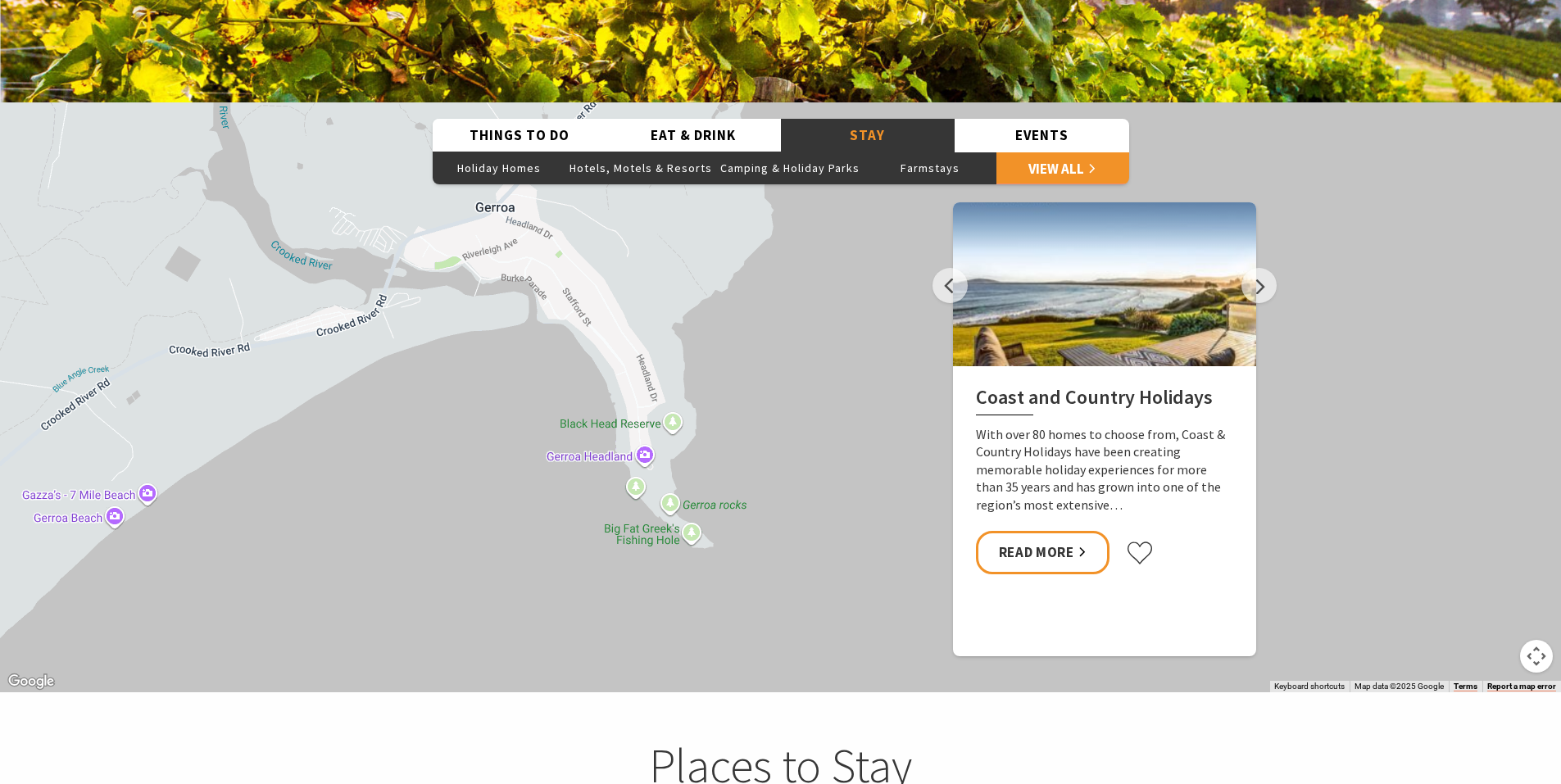
click at [692, 500] on div "South Coast Holidays Winter Deal Coast & Country Holidays Winter [GEOGRAPHIC_DA…" at bounding box center [780, 397] width 1561 height 590
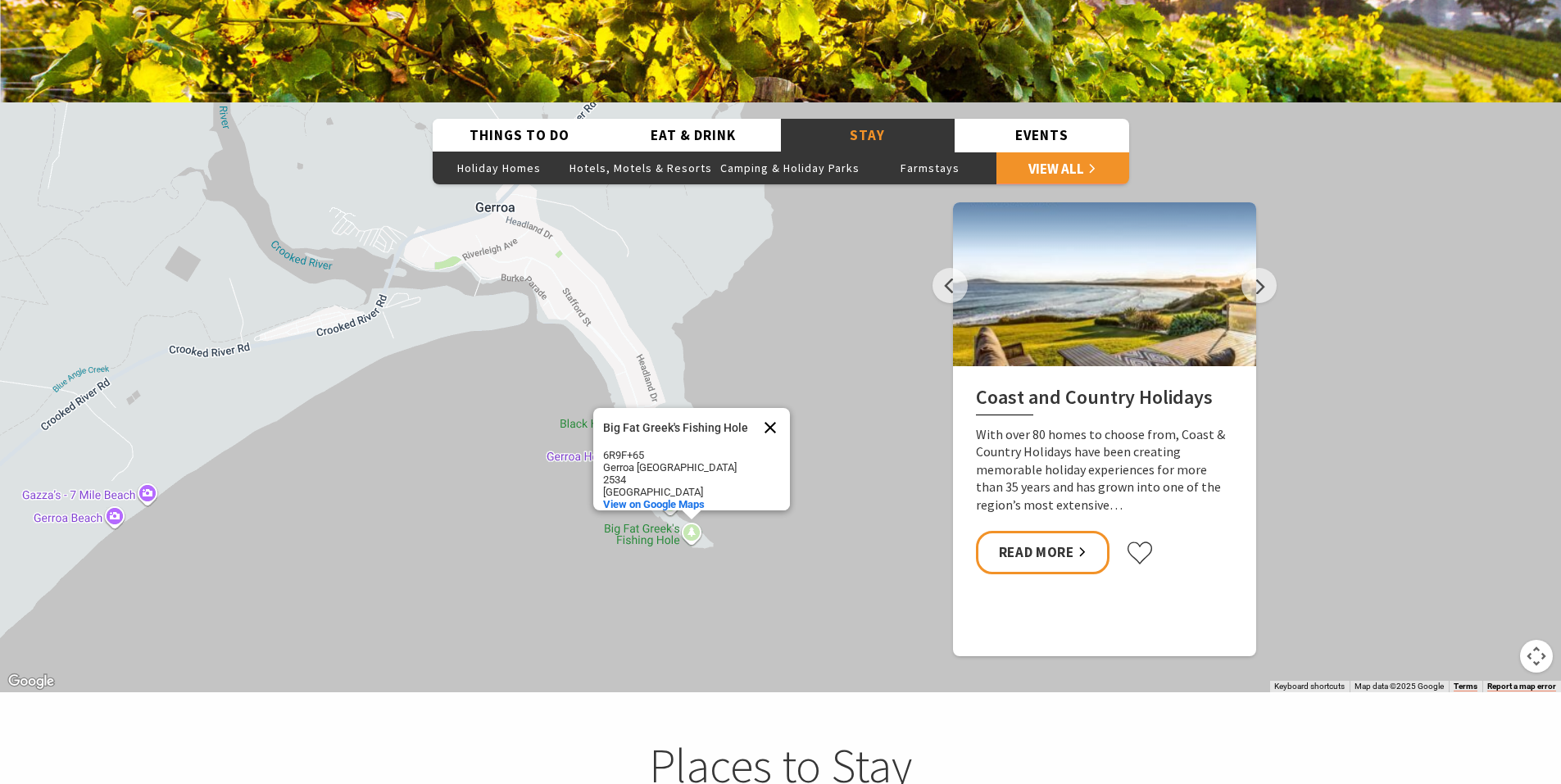
click at [769, 408] on button "Close" at bounding box center [770, 428] width 39 height 39
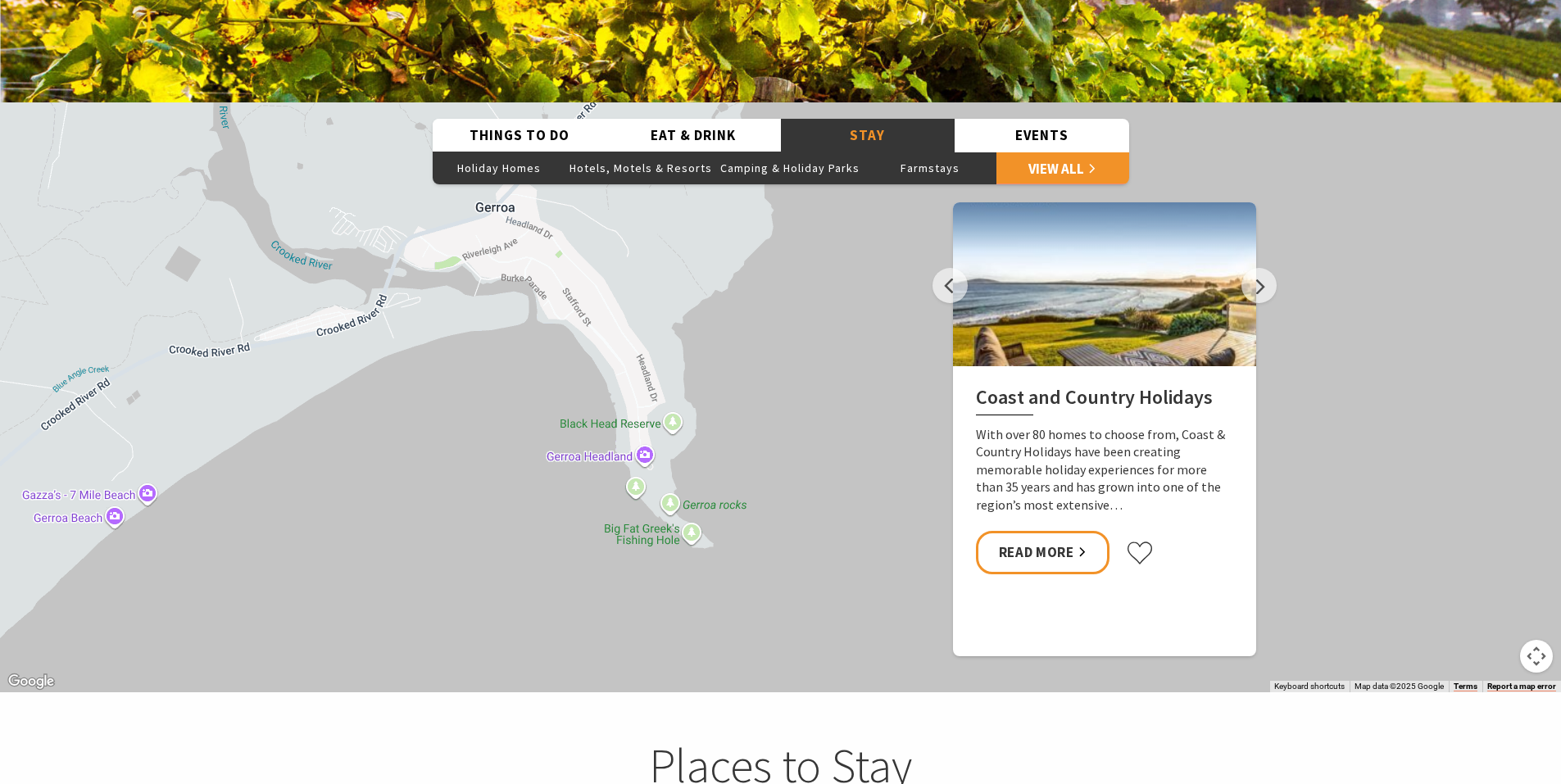
click at [647, 430] on div "South Coast Holidays Winter Deal Coast & Country Holidays Winter [GEOGRAPHIC_DA…" at bounding box center [780, 397] width 1561 height 590
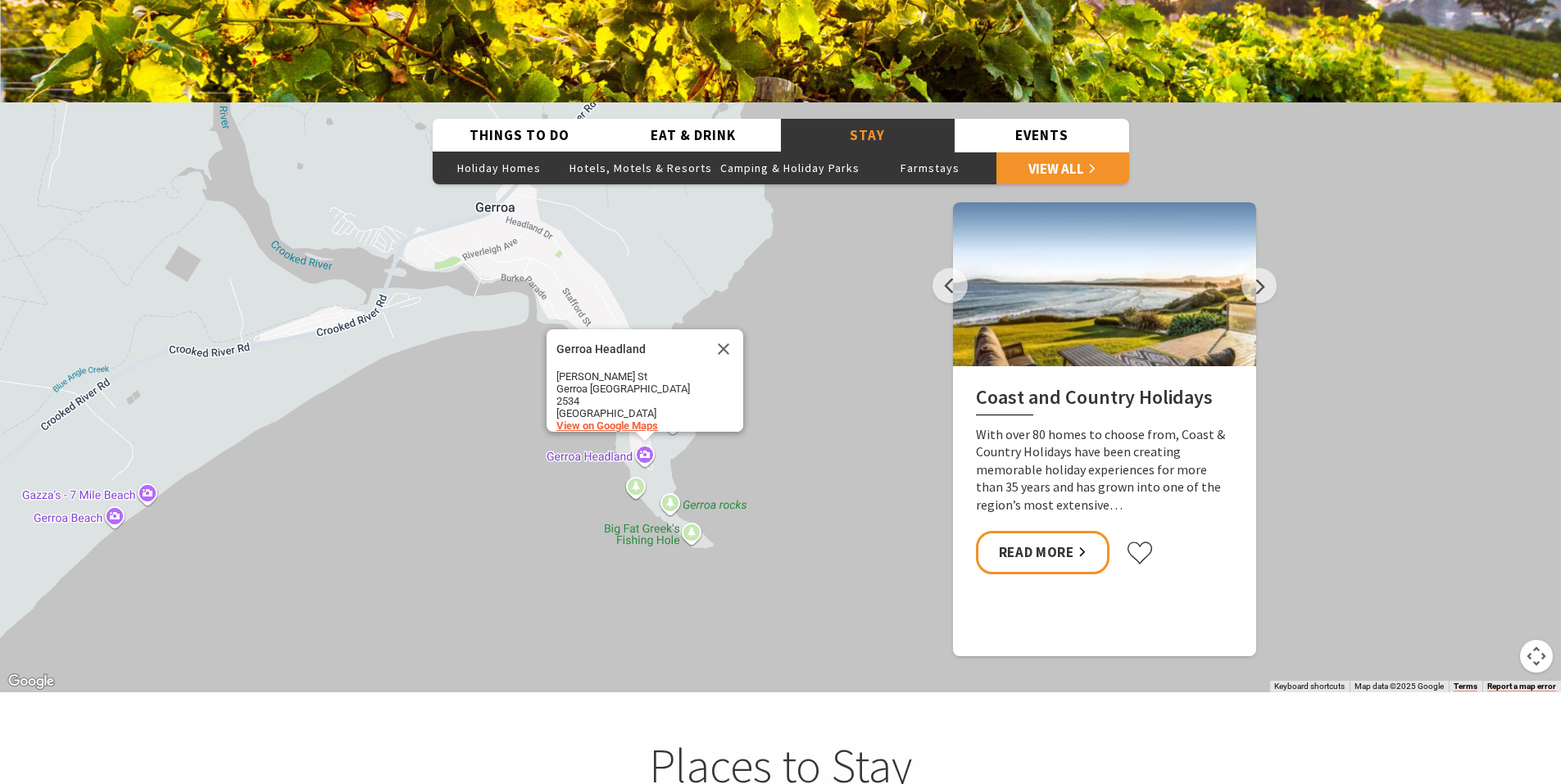
click at [638, 420] on span "View on Google Maps" at bounding box center [607, 426] width 101 height 12
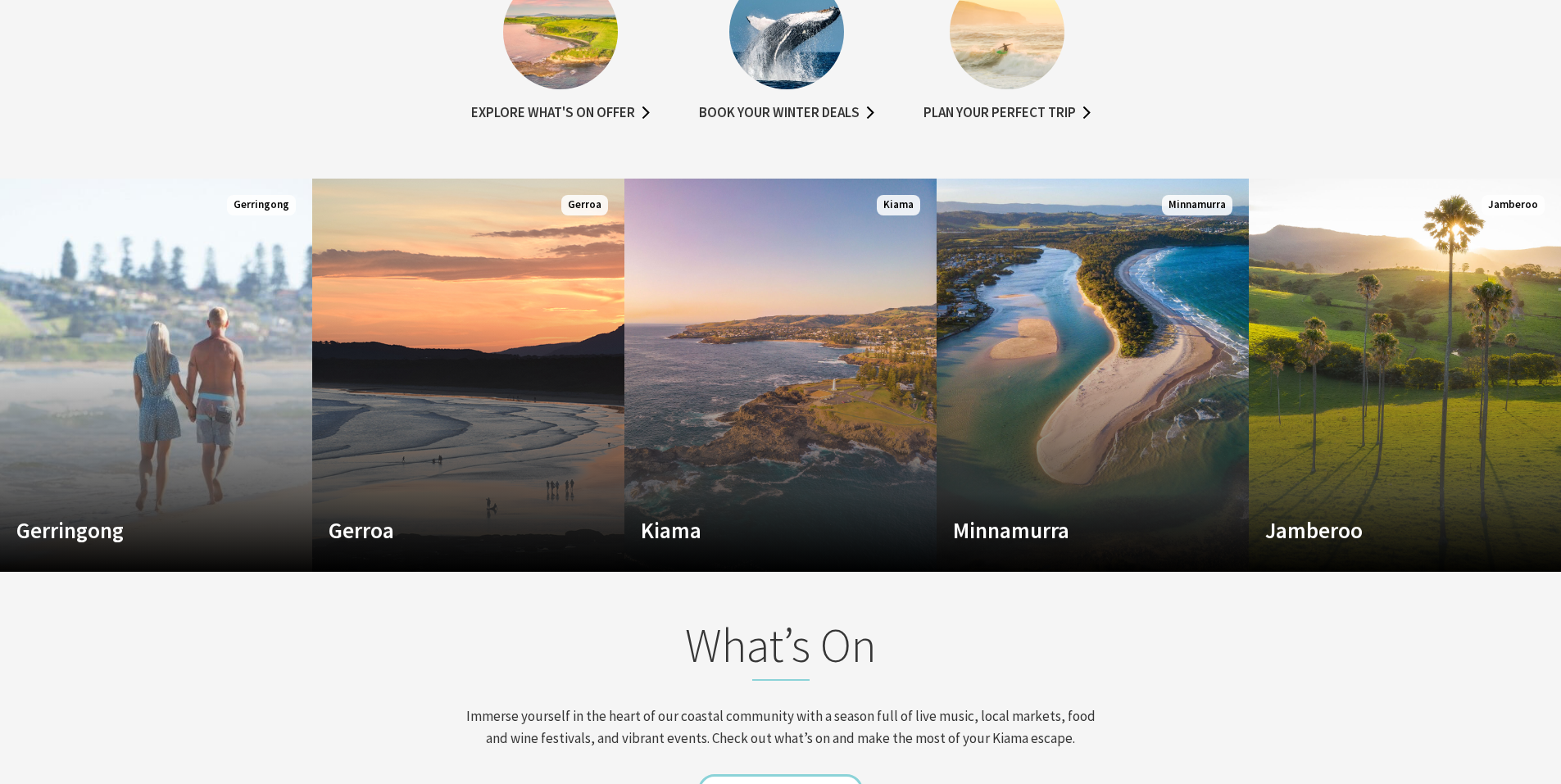
scroll to position [1059, 0]
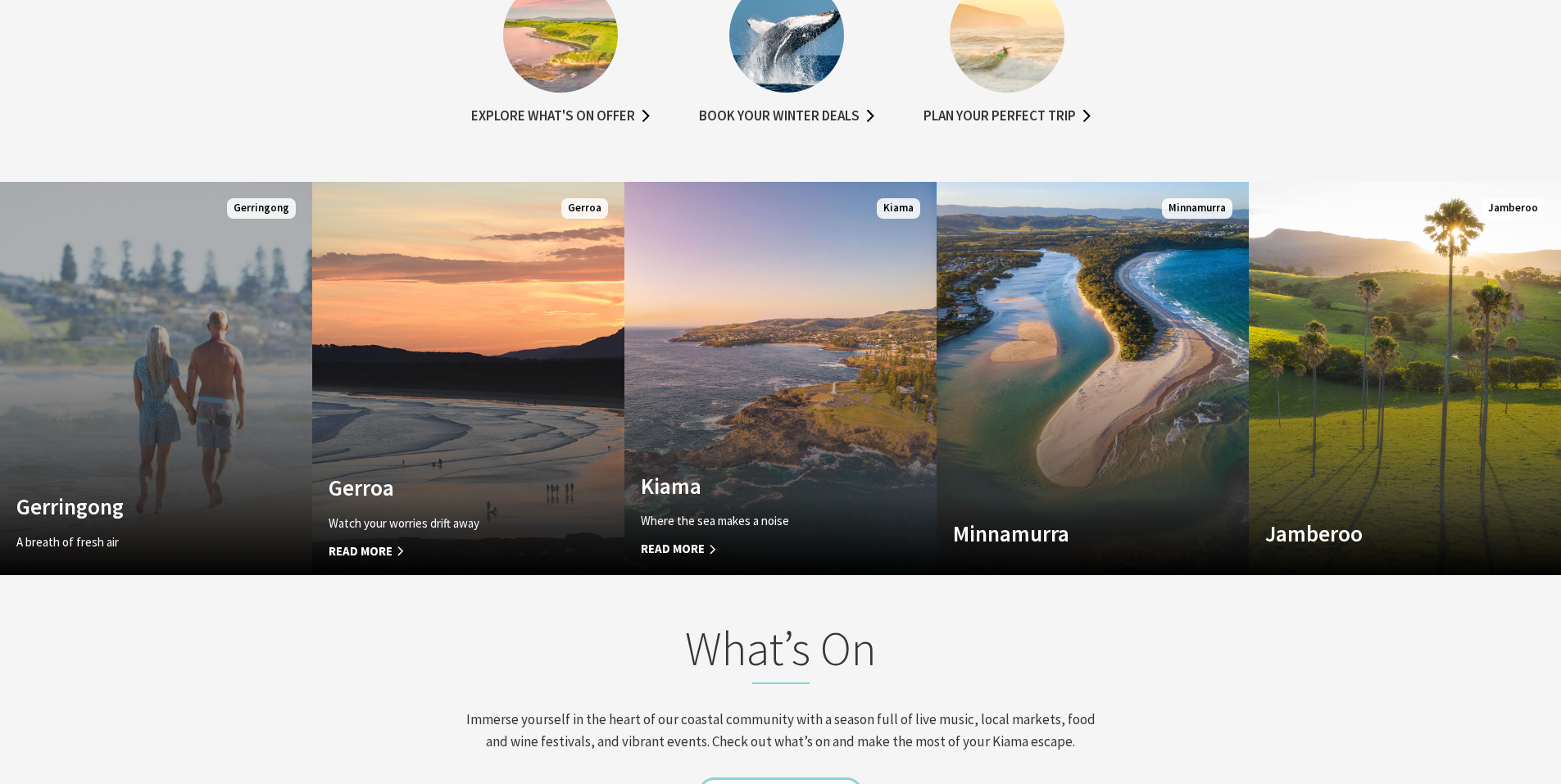
click at [206, 457] on link "Custom Image Used Gerringong A breath of fresh air Read More Gerringong" at bounding box center [156, 379] width 312 height 393
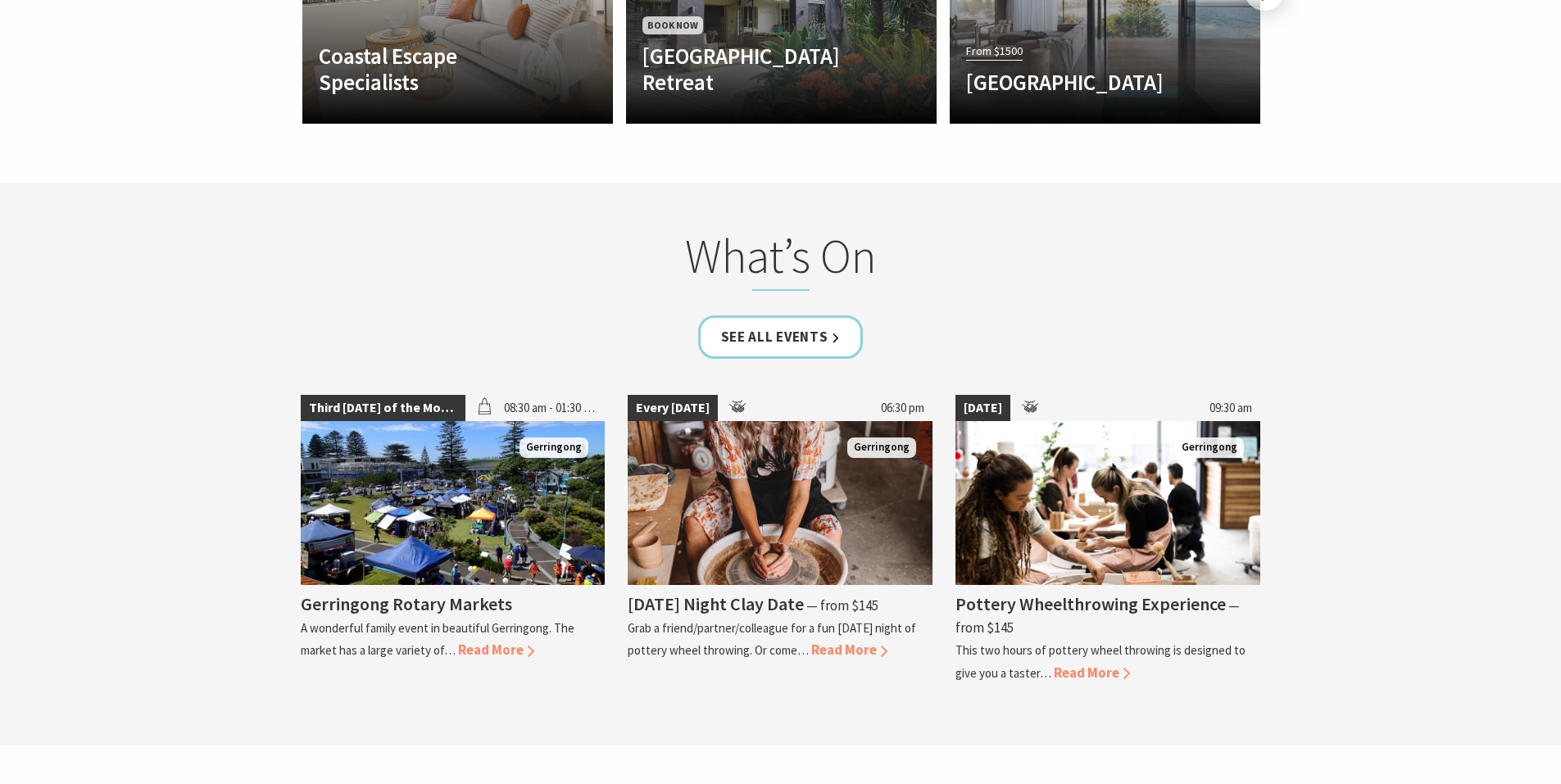
scroll to position [4096, 0]
